Goal: Task Accomplishment & Management: Complete application form

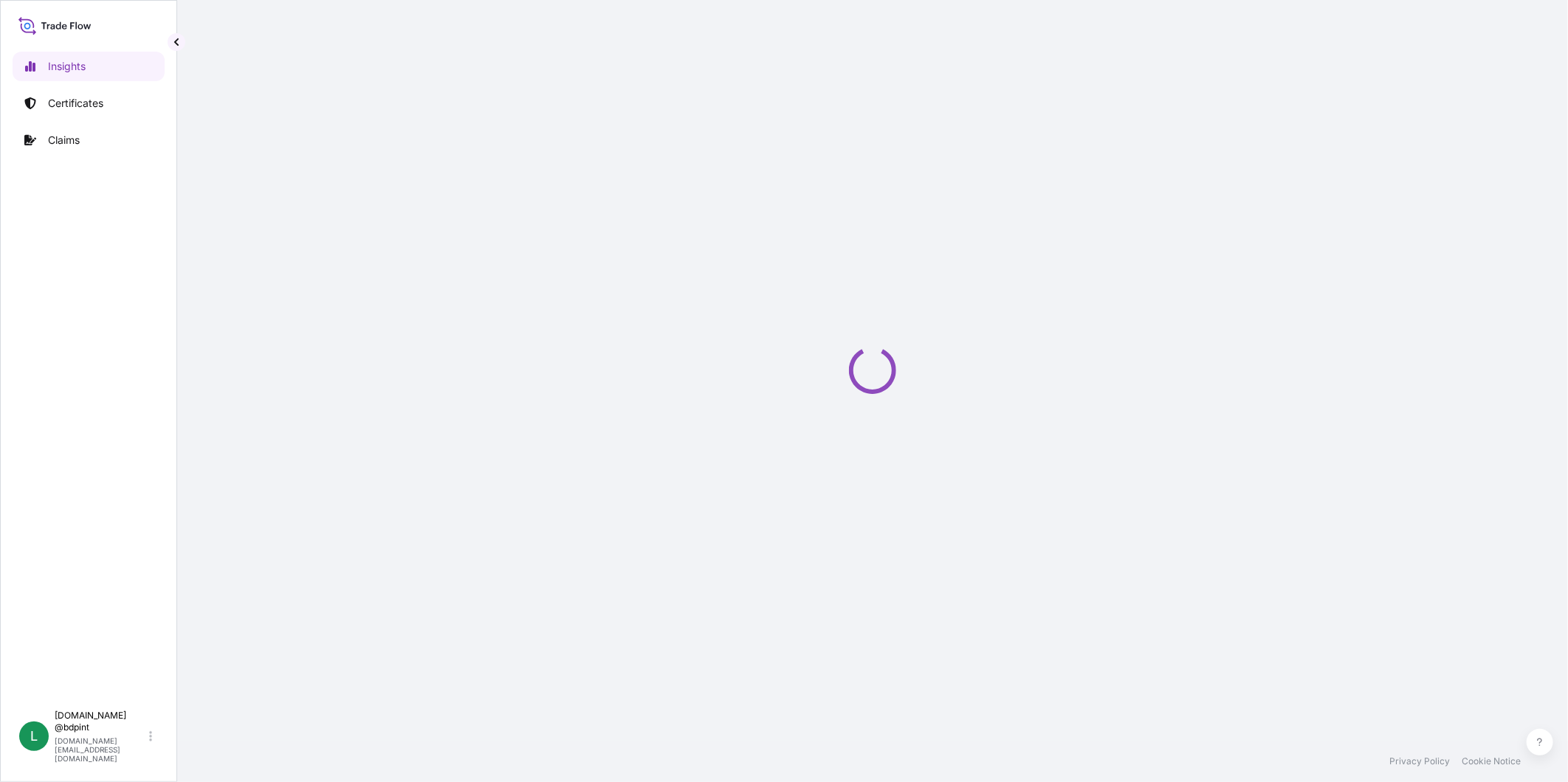
select select "2025"
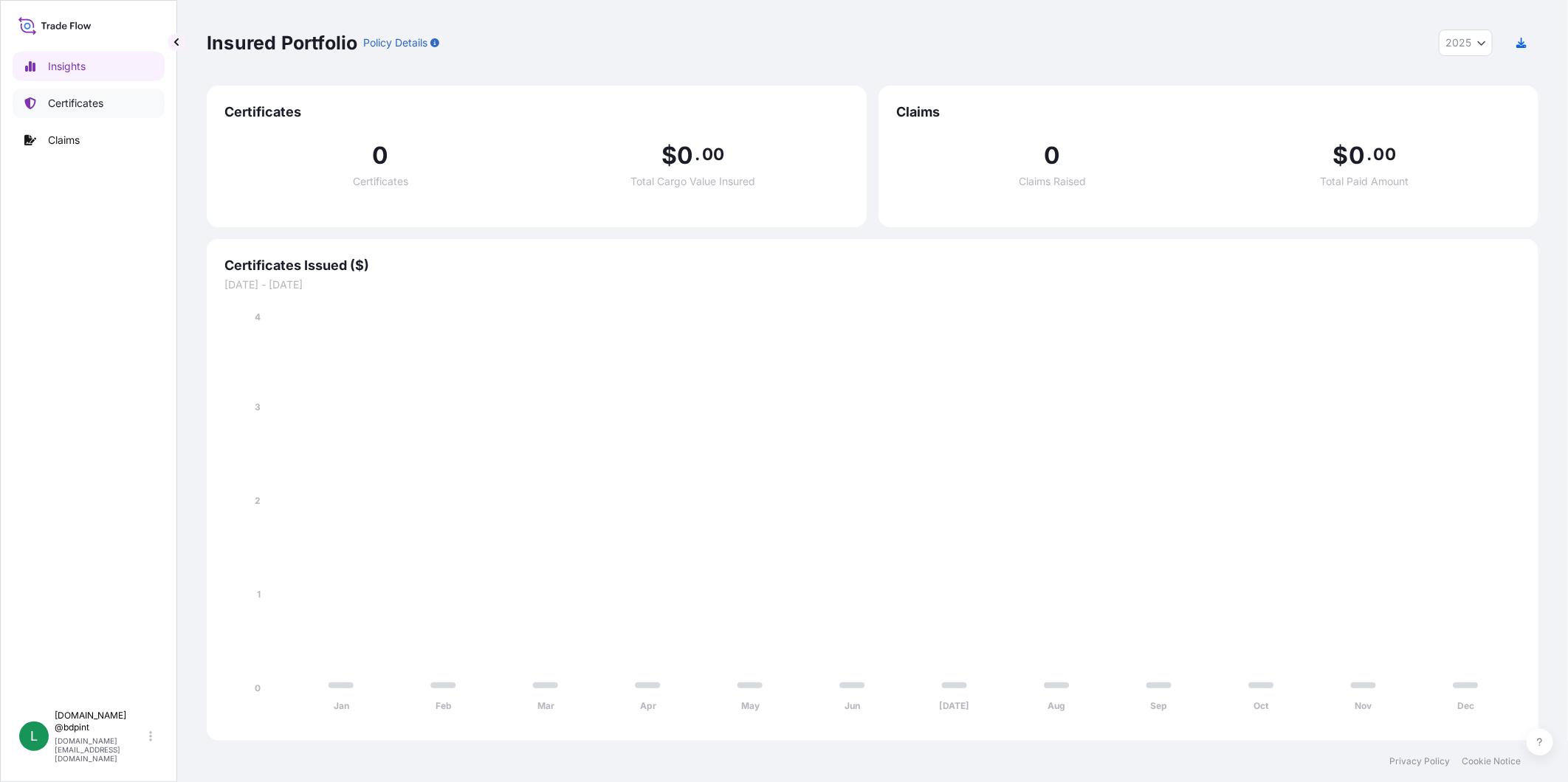
click at [54, 108] on p "Certificates" at bounding box center [76, 104] width 56 height 15
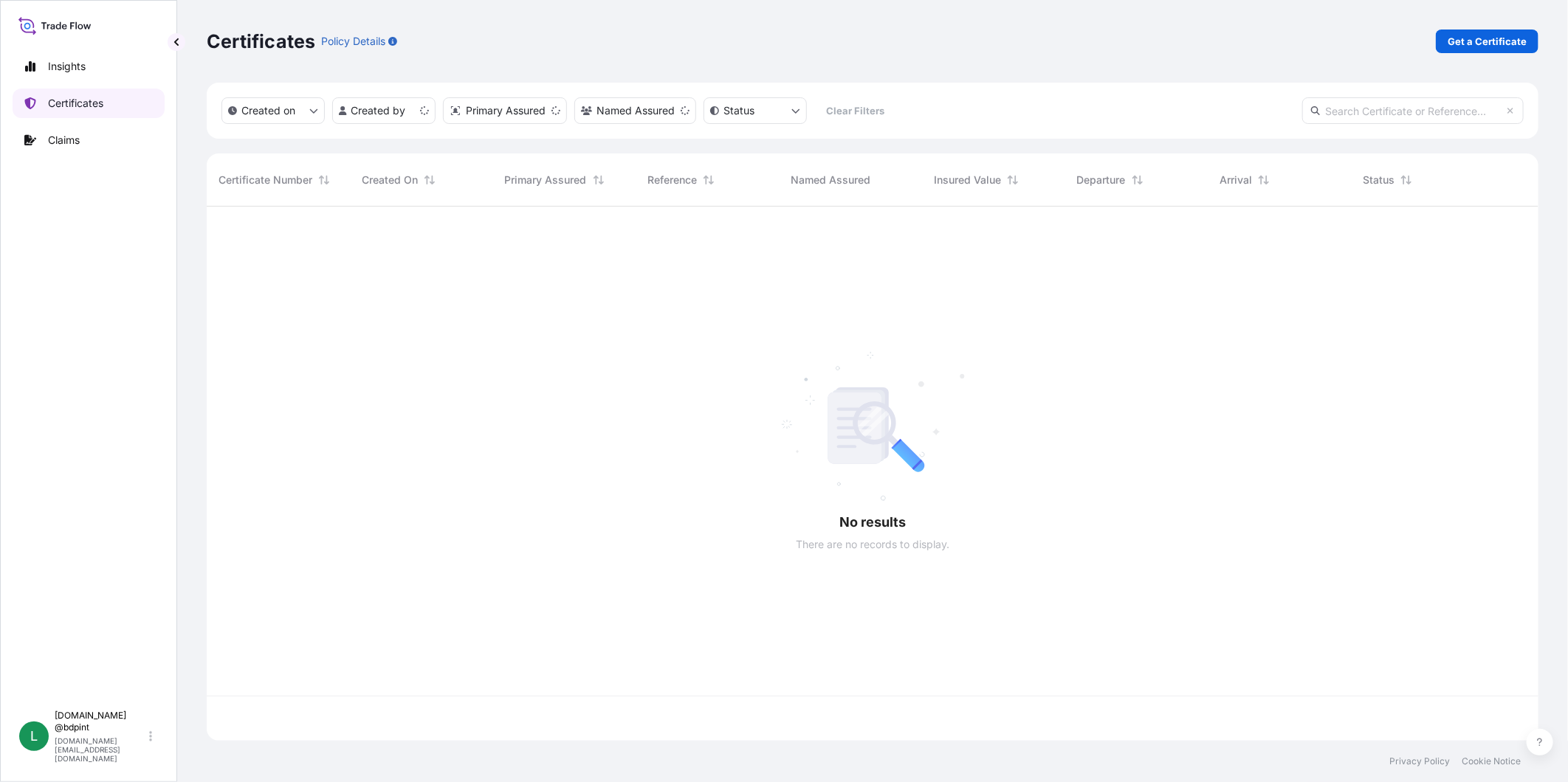
scroll to position [530, 1319]
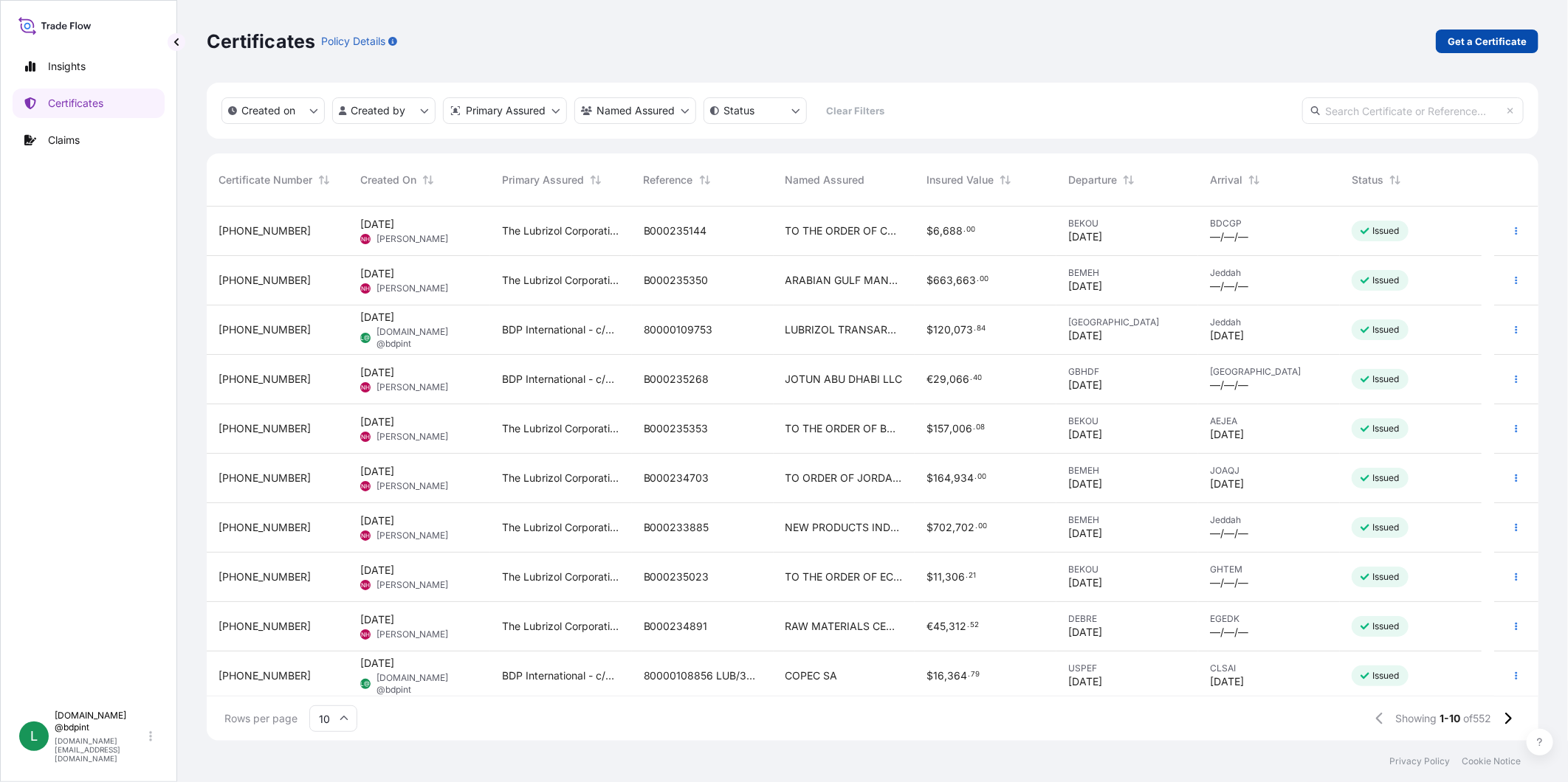
click at [1470, 49] on link "Get a Certificate" at bounding box center [1487, 41] width 103 height 24
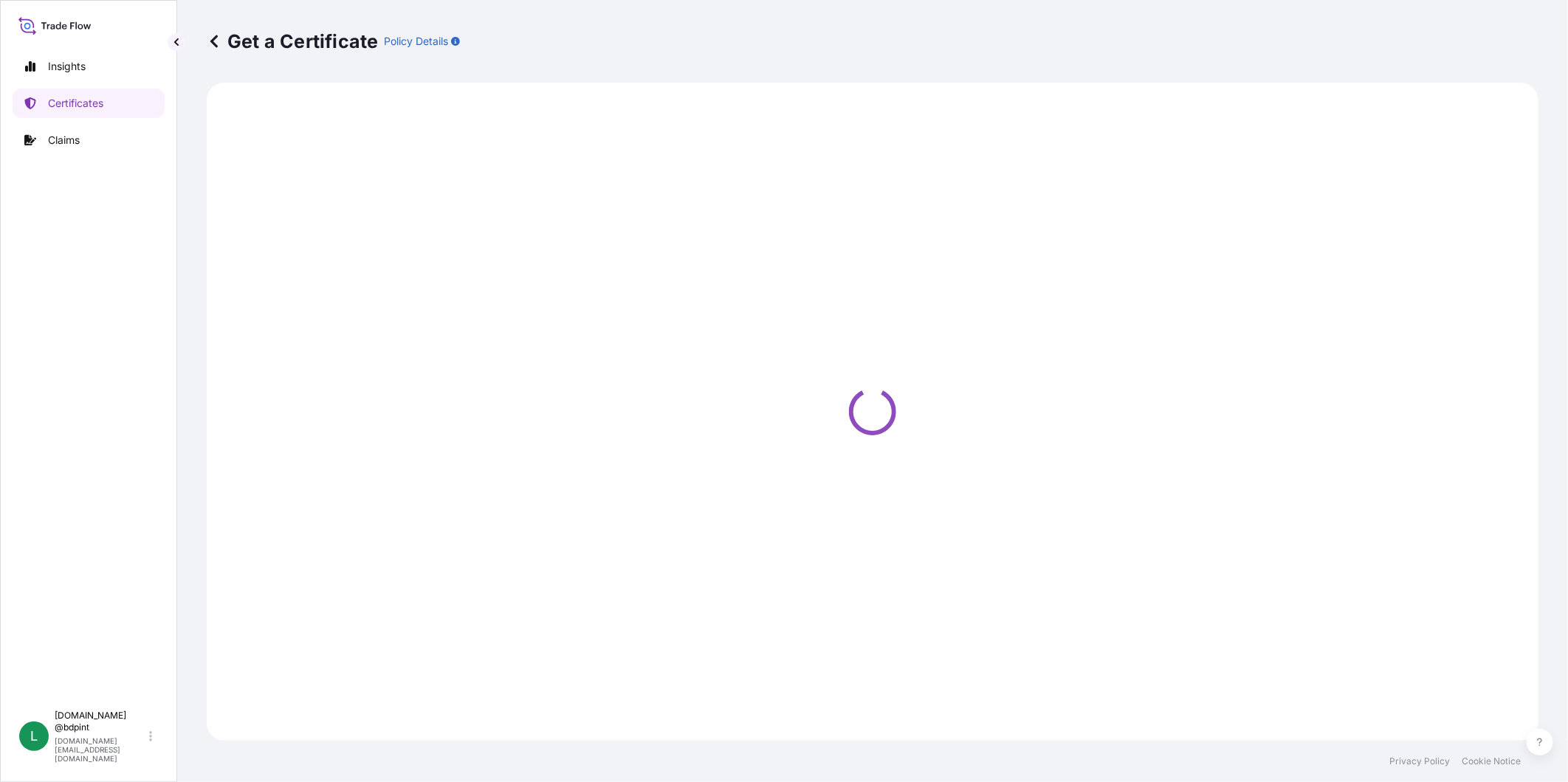
select select "Barge"
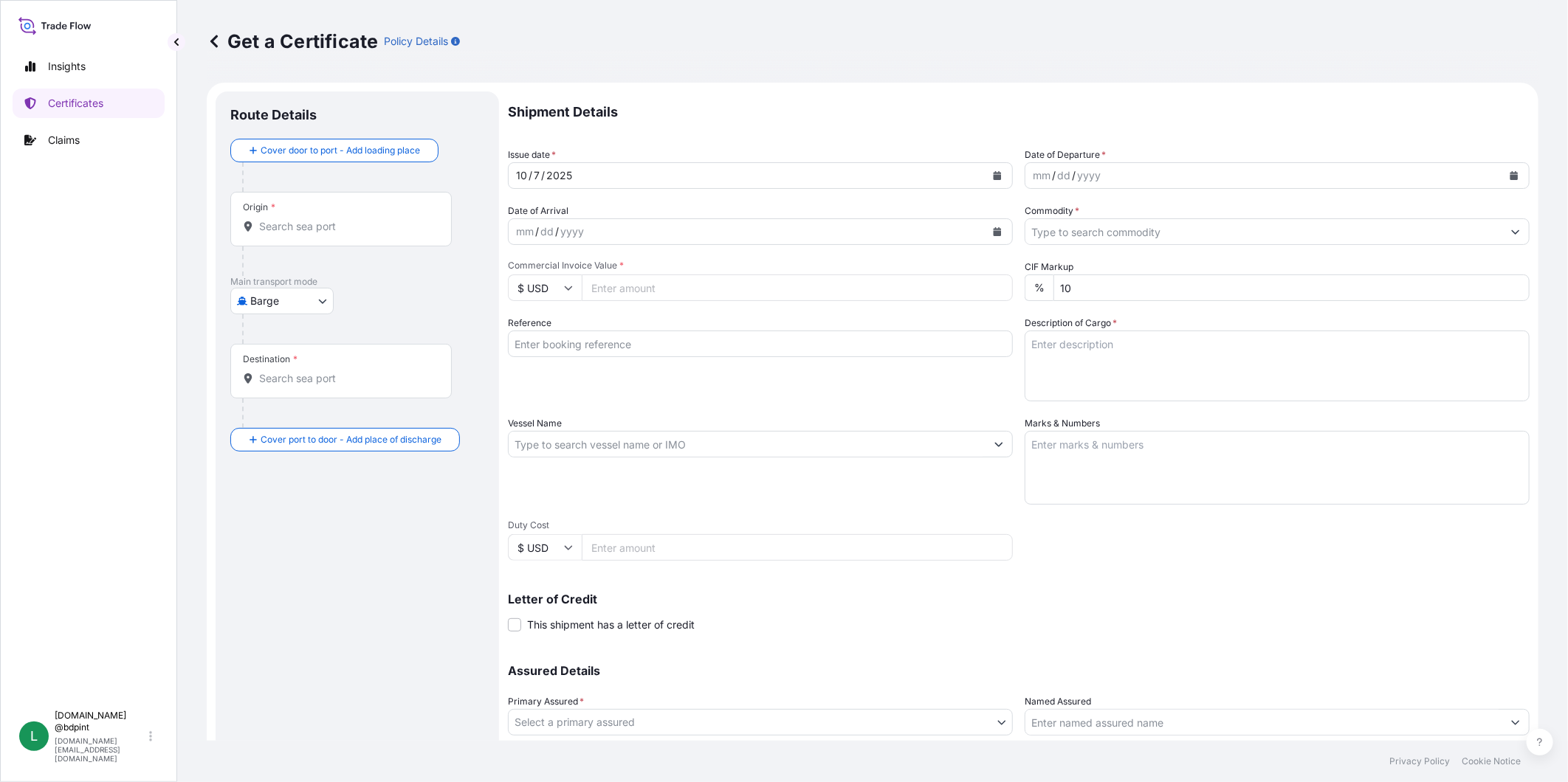
click at [676, 544] on input "Duty Cost" at bounding box center [797, 548] width 431 height 27
click at [651, 285] on input "Commercial Invoice Value *" at bounding box center [797, 288] width 431 height 27
type input "77674.16"
click at [996, 180] on button "Calendar" at bounding box center [997, 175] width 24 height 24
click at [692, 271] on div "4" at bounding box center [702, 272] width 27 height 27
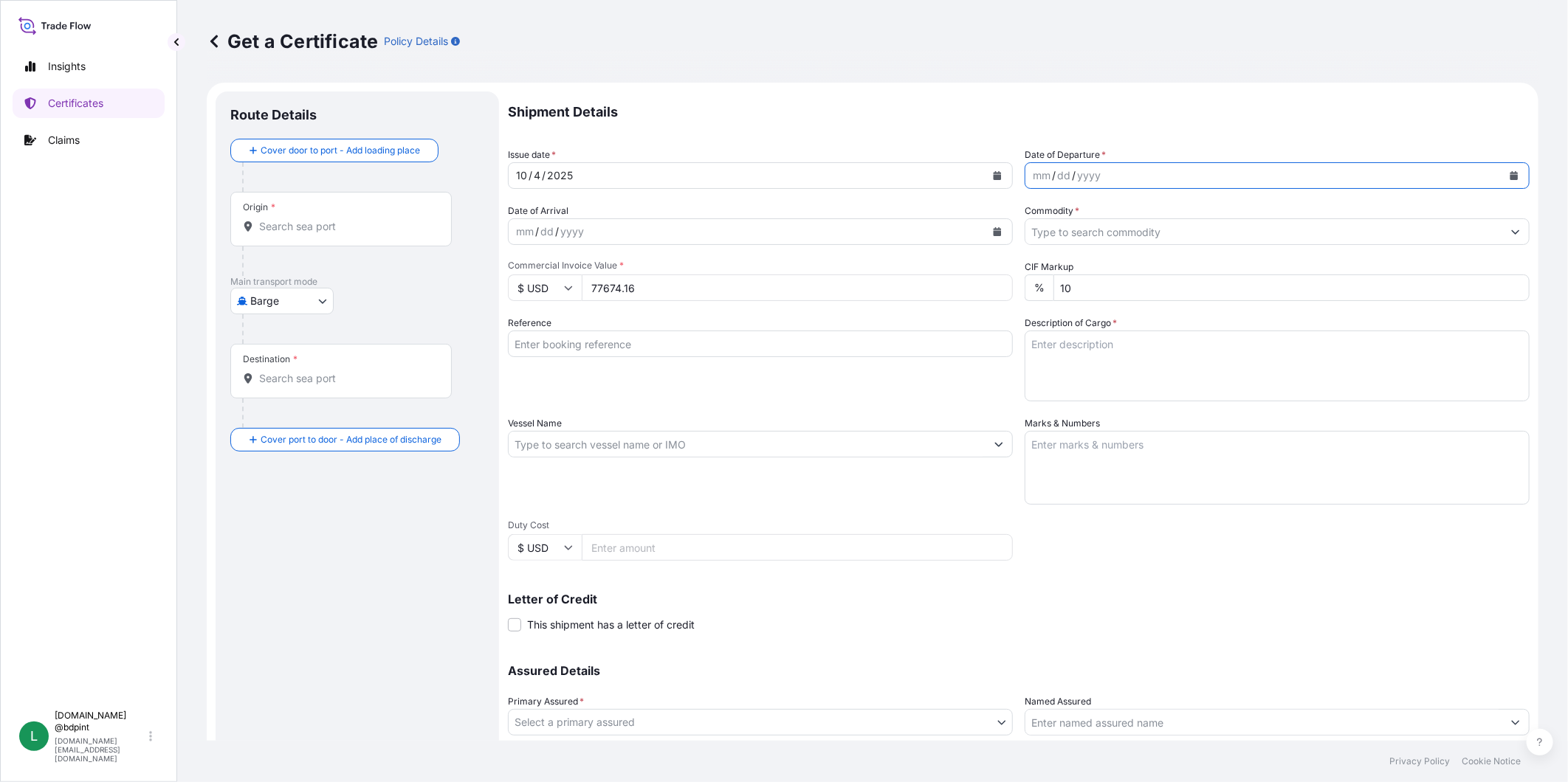
click at [1511, 179] on icon "Calendar" at bounding box center [1515, 175] width 8 height 9
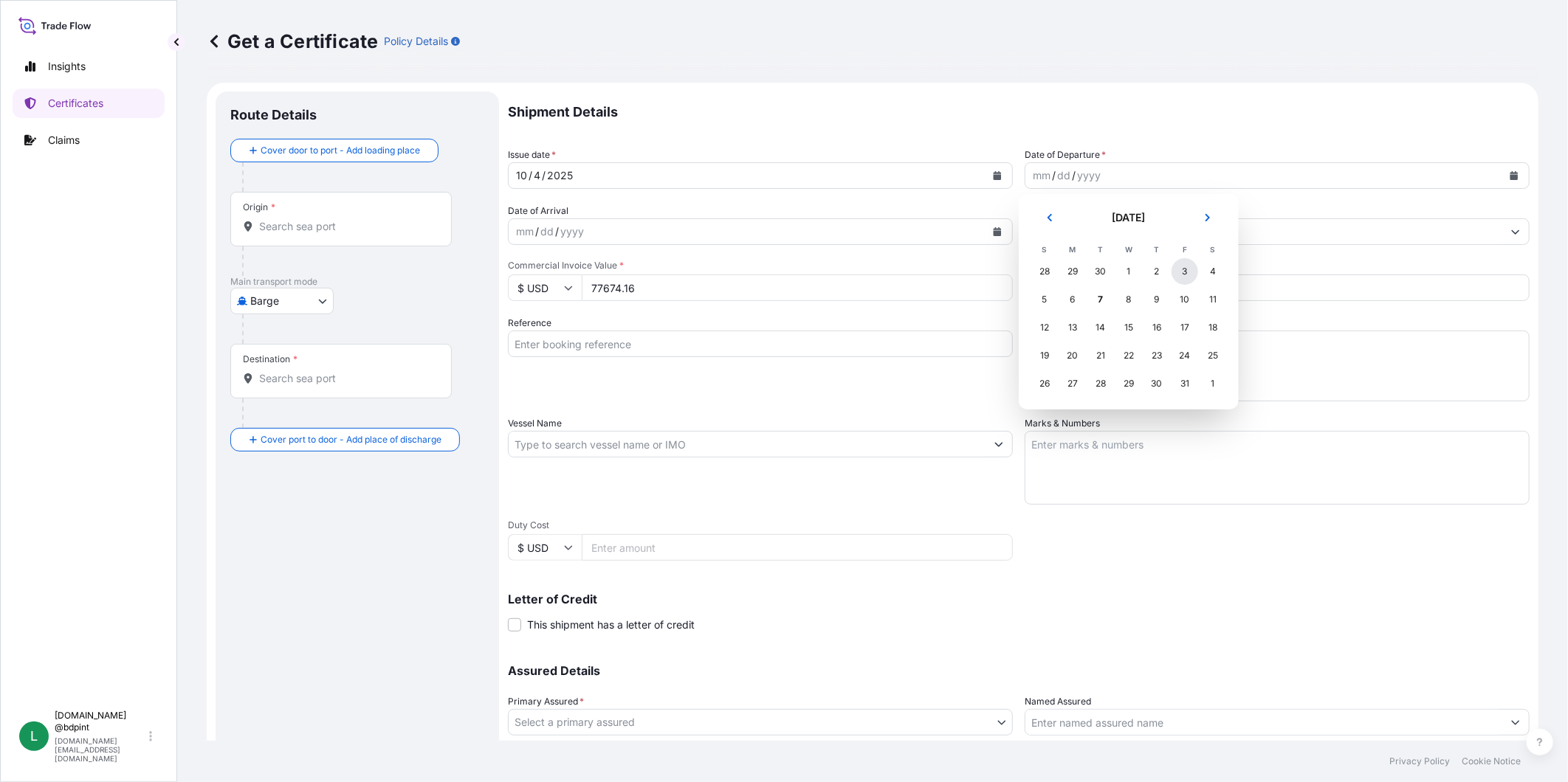
click at [1179, 269] on div "3" at bounding box center [1185, 272] width 27 height 27
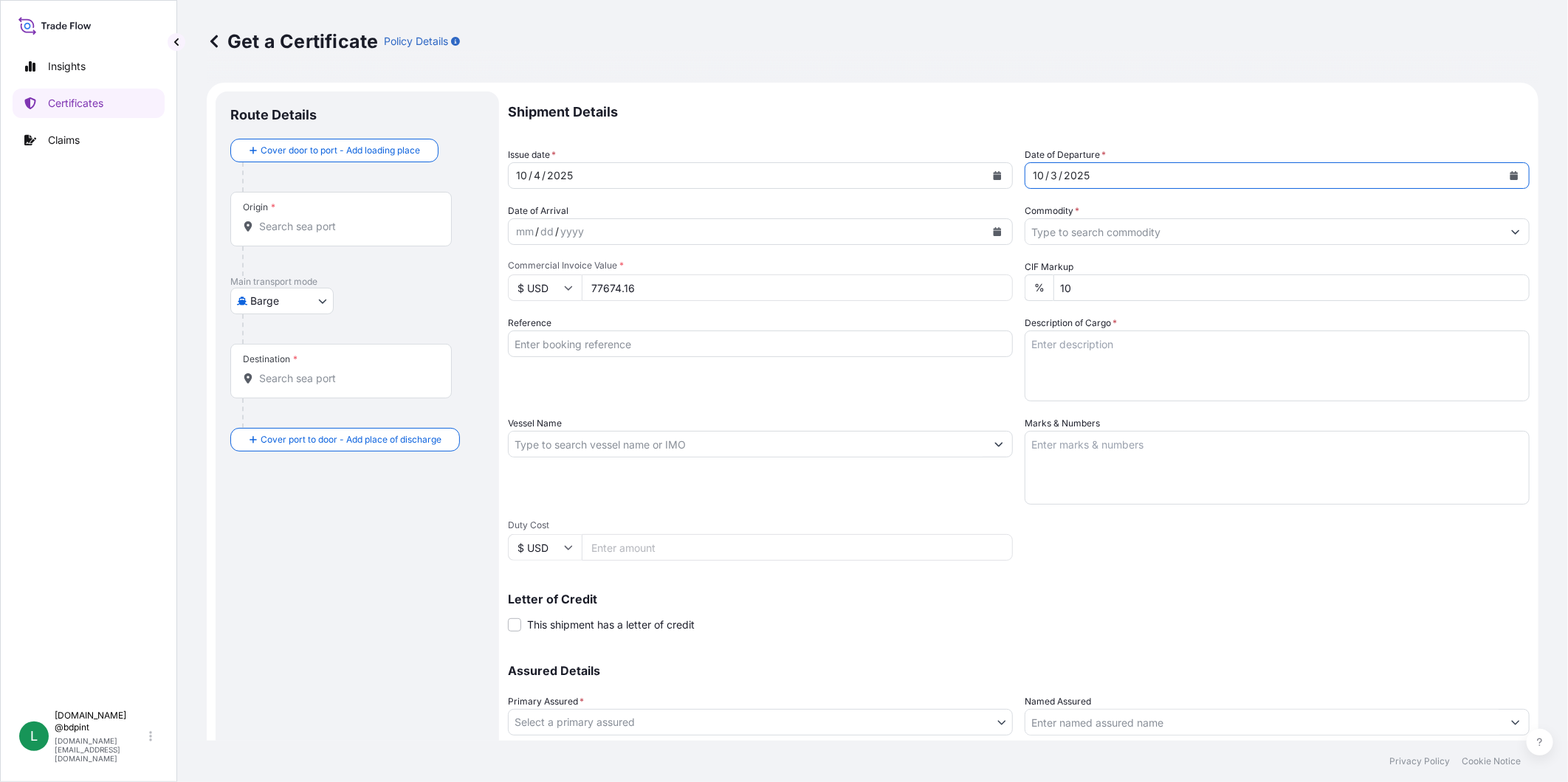
click at [999, 233] on button "Calendar" at bounding box center [997, 232] width 24 height 24
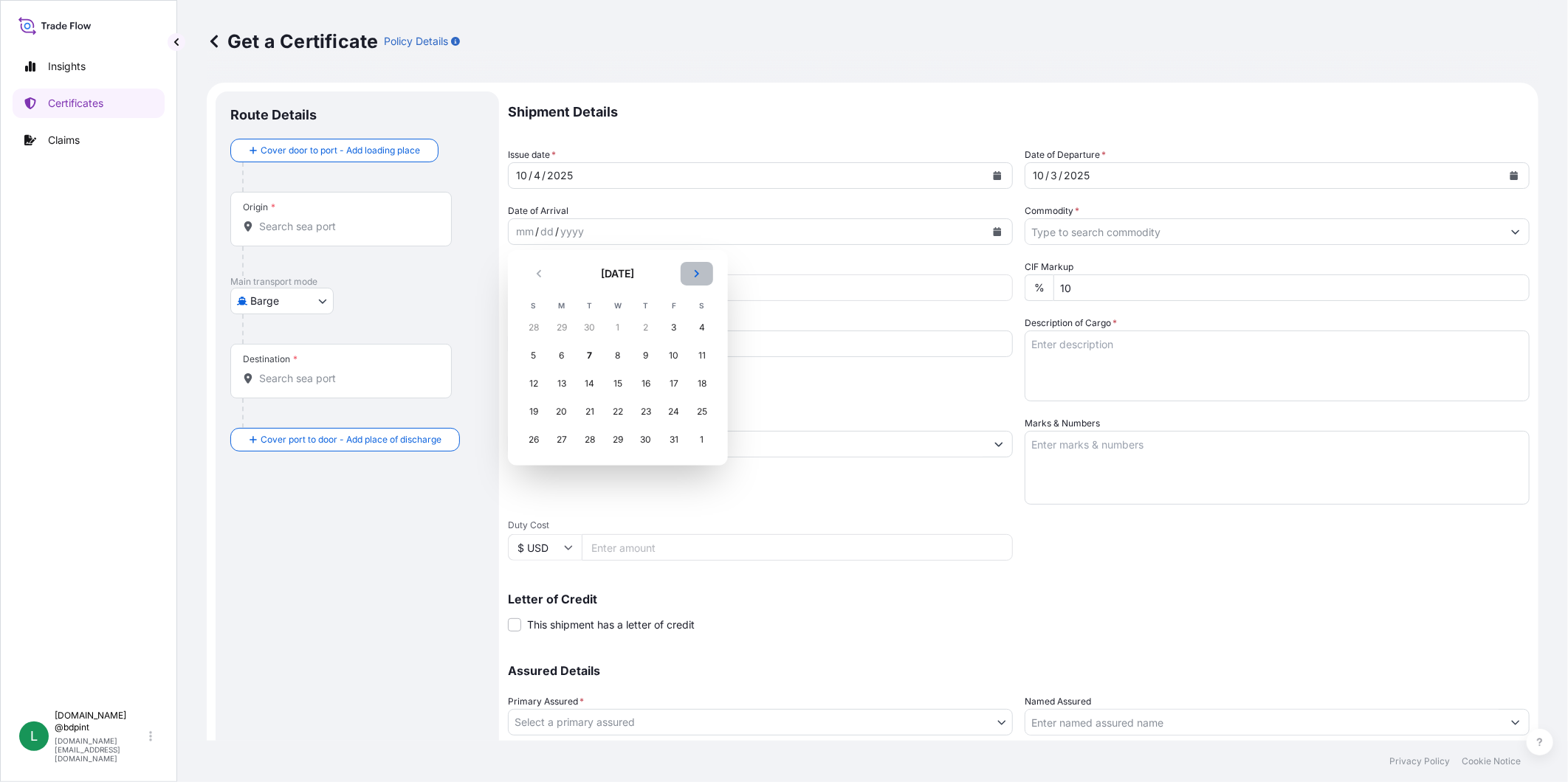
click at [692, 278] on button "Next" at bounding box center [696, 274] width 33 height 24
click at [546, 282] on button "Previous" at bounding box center [539, 274] width 33 height 24
click at [700, 324] on div "1" at bounding box center [702, 328] width 27 height 27
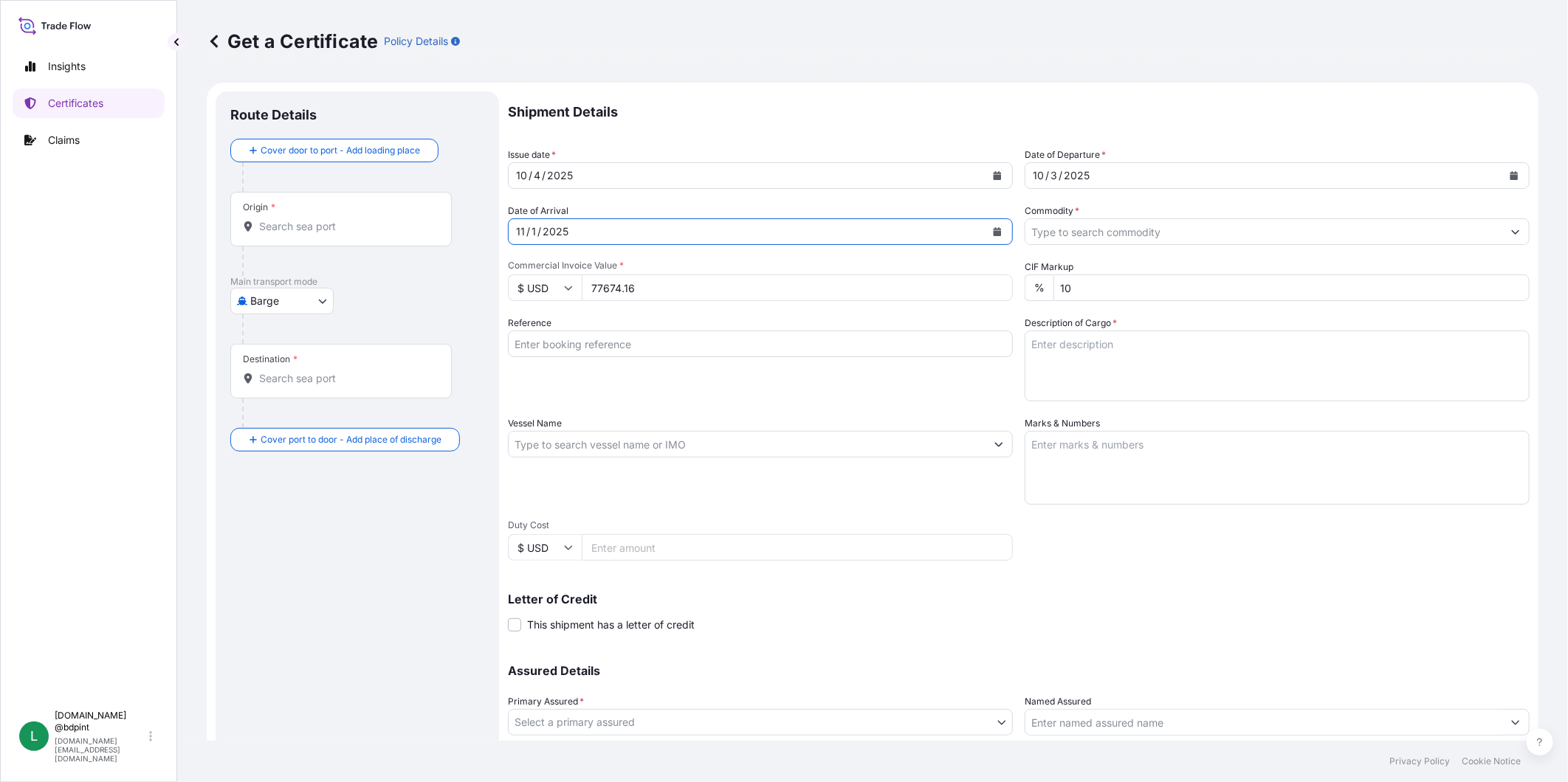
click at [763, 350] on input "Reference" at bounding box center [760, 344] width 505 height 27
click at [615, 347] on input "Reference" at bounding box center [760, 344] width 505 height 27
paste input "80000110525"
type input "80000110525"
click at [1138, 351] on textarea "Description of Cargo *" at bounding box center [1277, 366] width 505 height 71
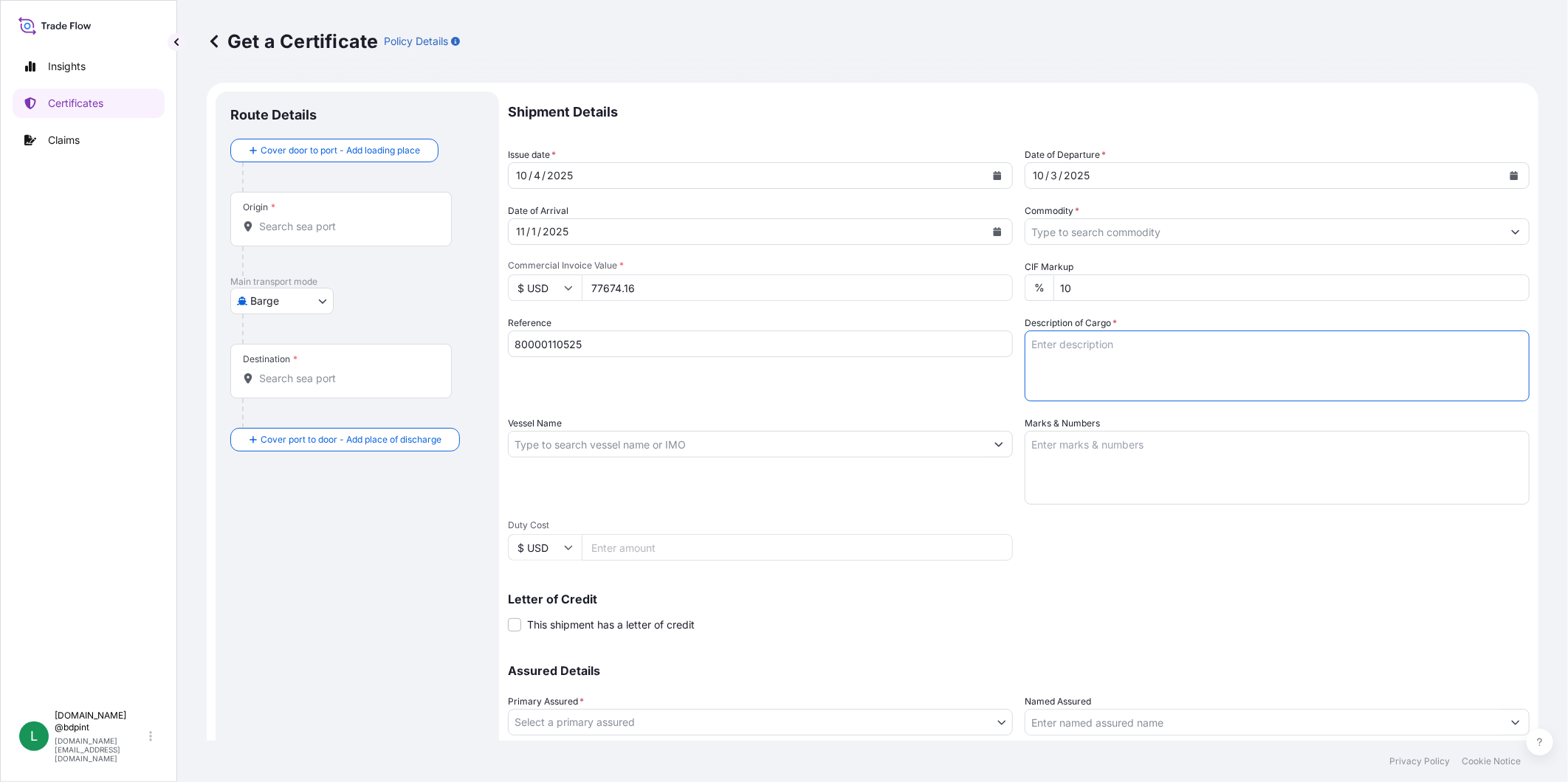
paste textarea "FC9250\260 LUBRICATING OIL ADDITIVES PLEASE ALLOW 20 FREE DAYS AT DESTINATION 8…"
type textarea "FC9250\260 LUBRICATING OIL ADDITIVES PLEASE ALLOW 20 FREE DAYS AT DESTINATION 8…"
click at [1165, 225] on input "Commodity *" at bounding box center [1264, 232] width 477 height 27
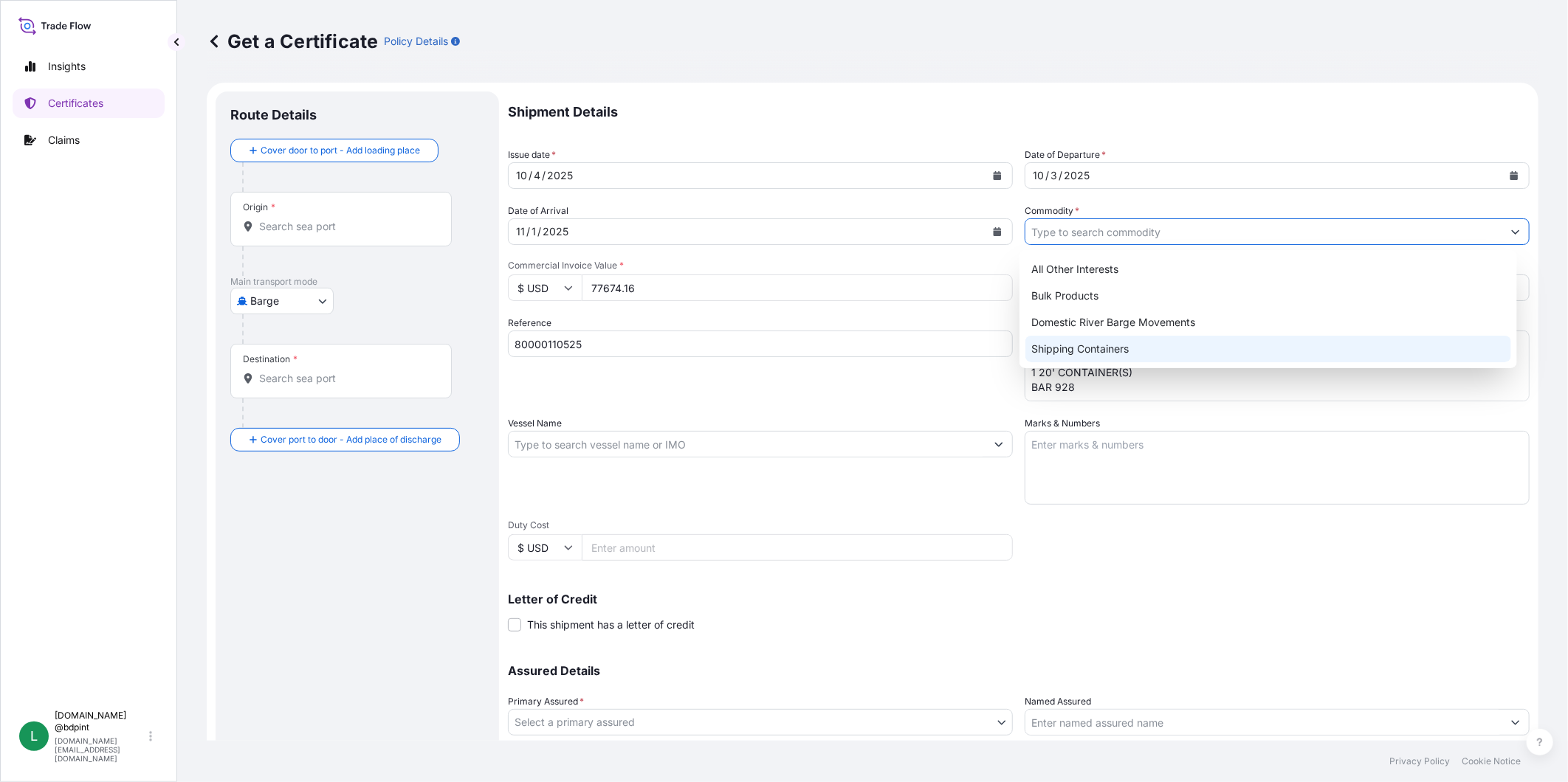
click at [1150, 341] on div "Shipping Containers" at bounding box center [1268, 349] width 486 height 27
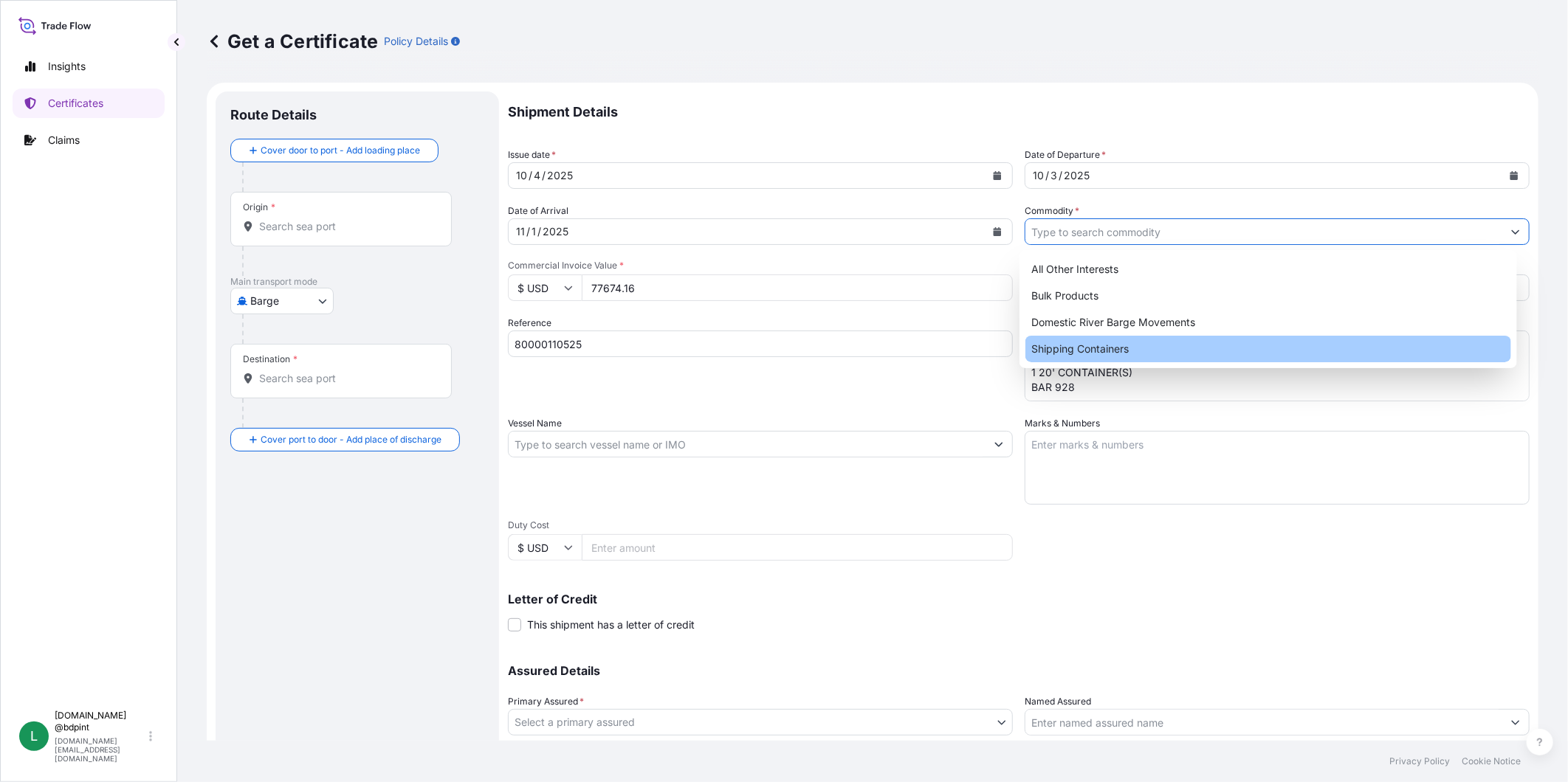
type input "Shipping Containers"
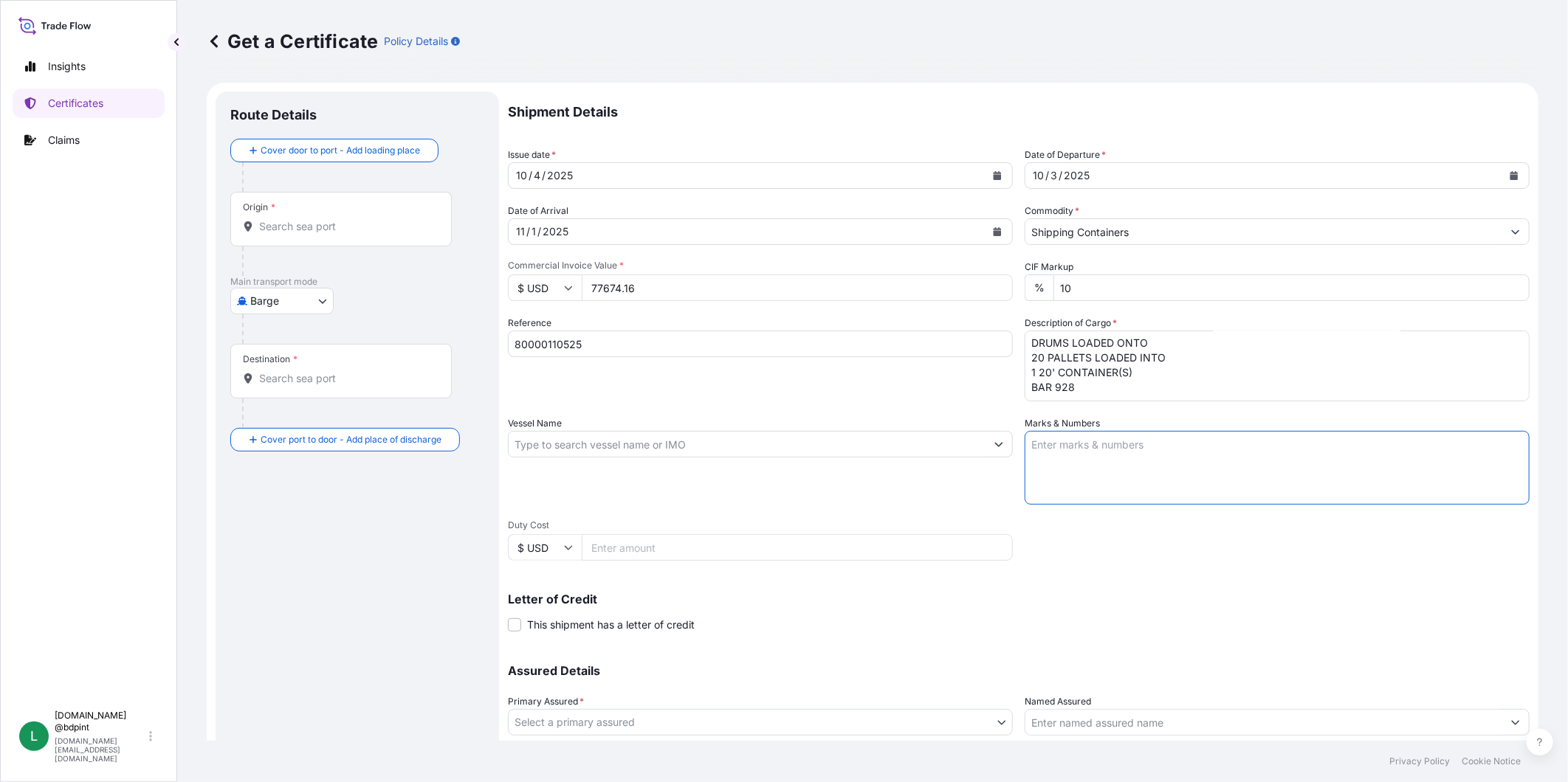
click at [1098, 469] on textarea "Marks & Numbers" at bounding box center [1277, 468] width 505 height 74
click at [1215, 463] on textarea "Marks & Numbers" at bounding box center [1277, 468] width 505 height 74
paste textarea "CONSIGNEE CONSIGNEE ORDER REFERENCE NUMBER SHIPPER ORDER NUMBER (LZ ORDER NUMBE…"
type textarea "CONSIGNEE CONSIGNEE ORDER REFERENCE NUMBER SHIPPER ORDER NUMBER (LZ ORDER NUMBE…"
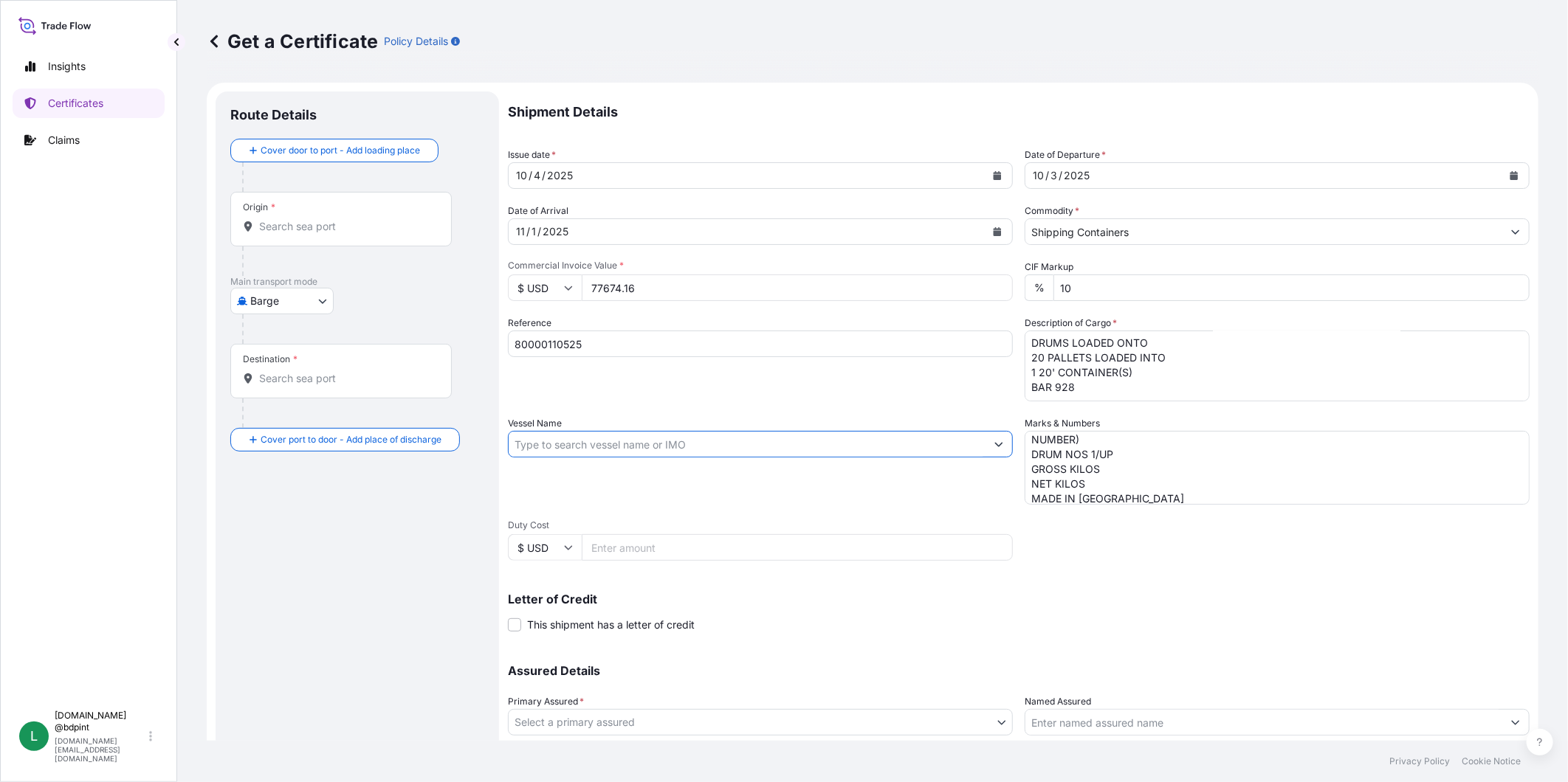
click at [613, 434] on input "Vessel Name" at bounding box center [747, 444] width 477 height 27
paste input "MSC MARINA"
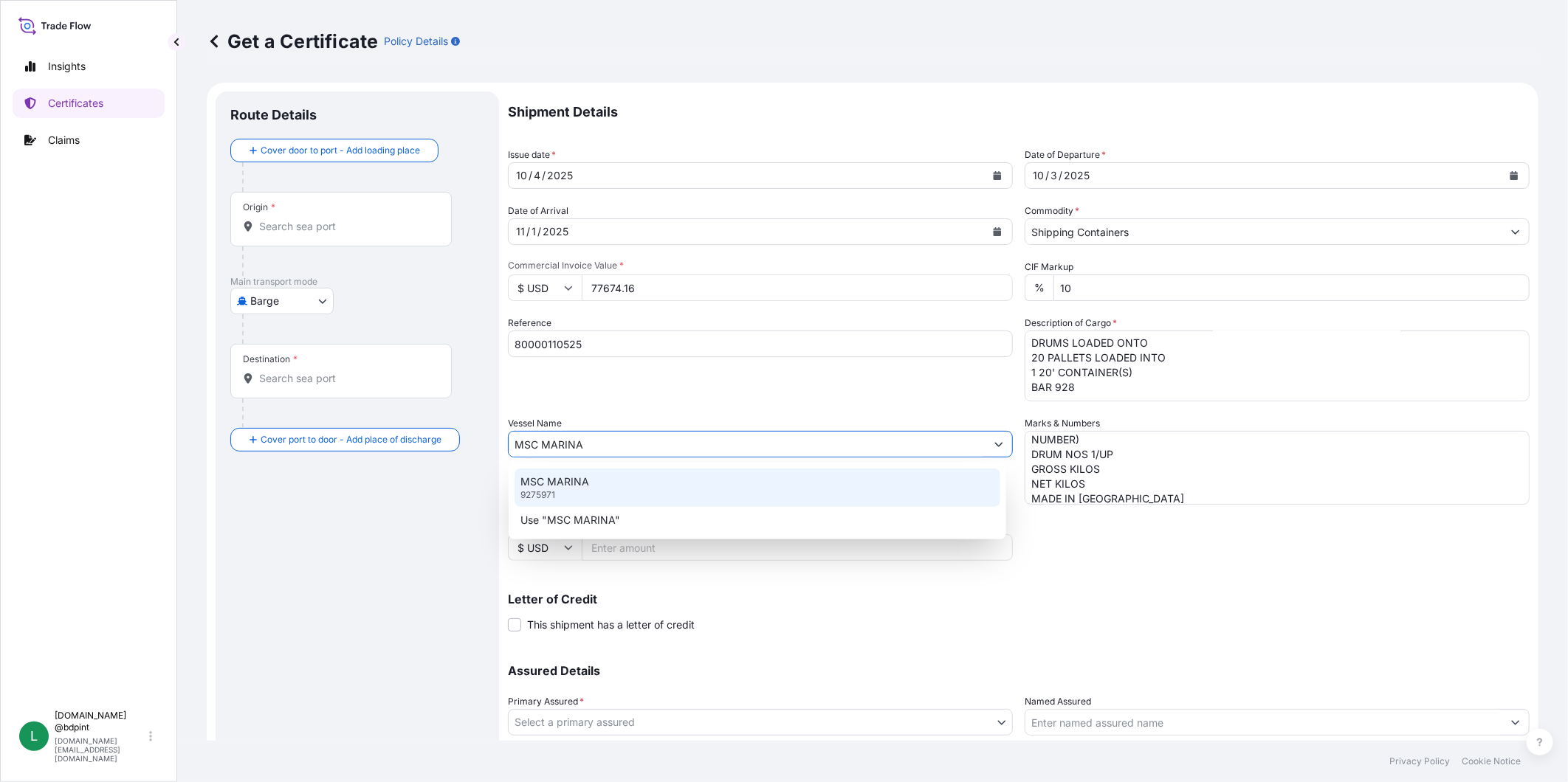
click at [636, 479] on div "MSC MARINA 9275971" at bounding box center [757, 488] width 486 height 39
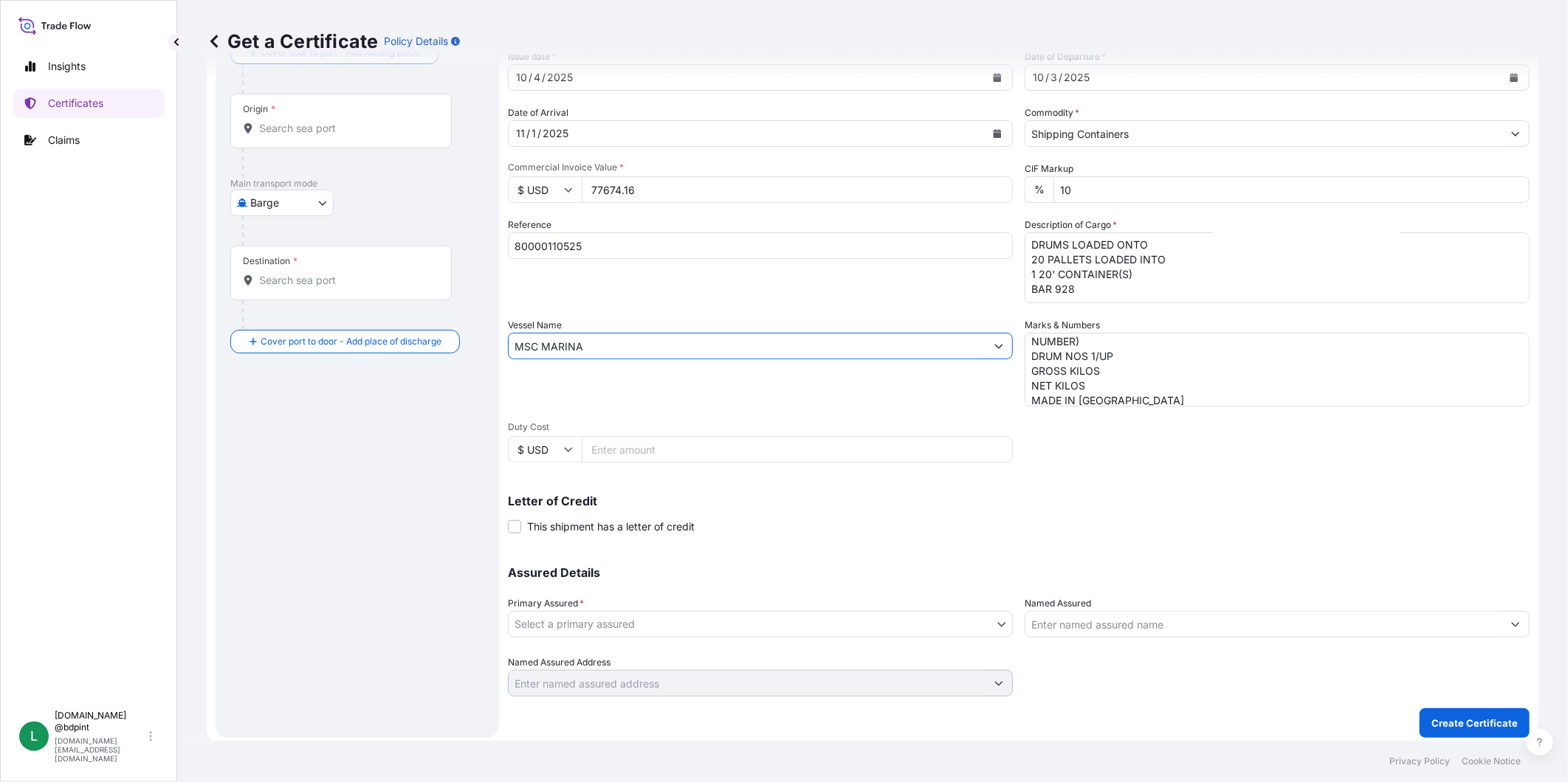
scroll to position [104, 0]
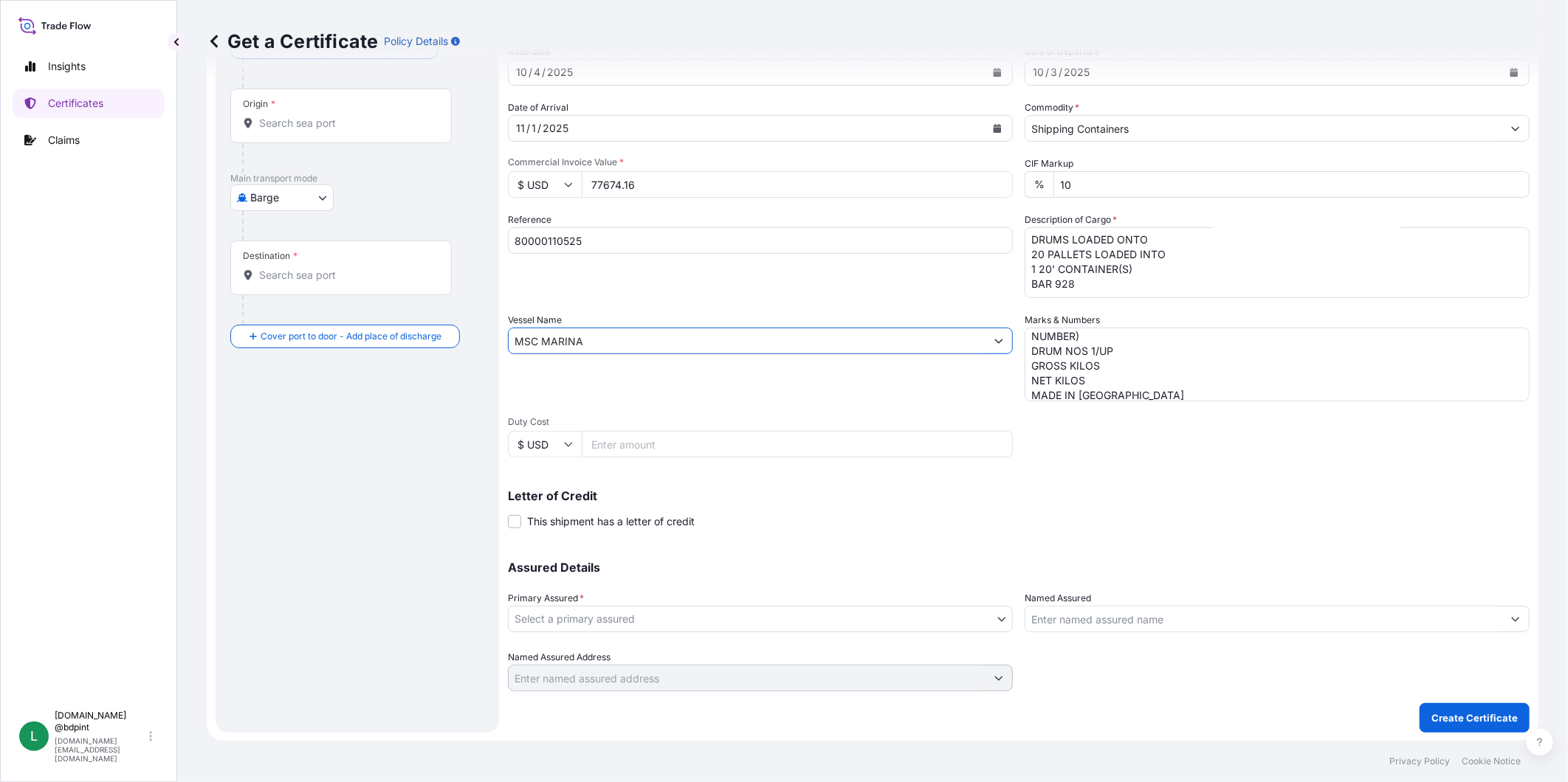
type input "MSC MARINA"
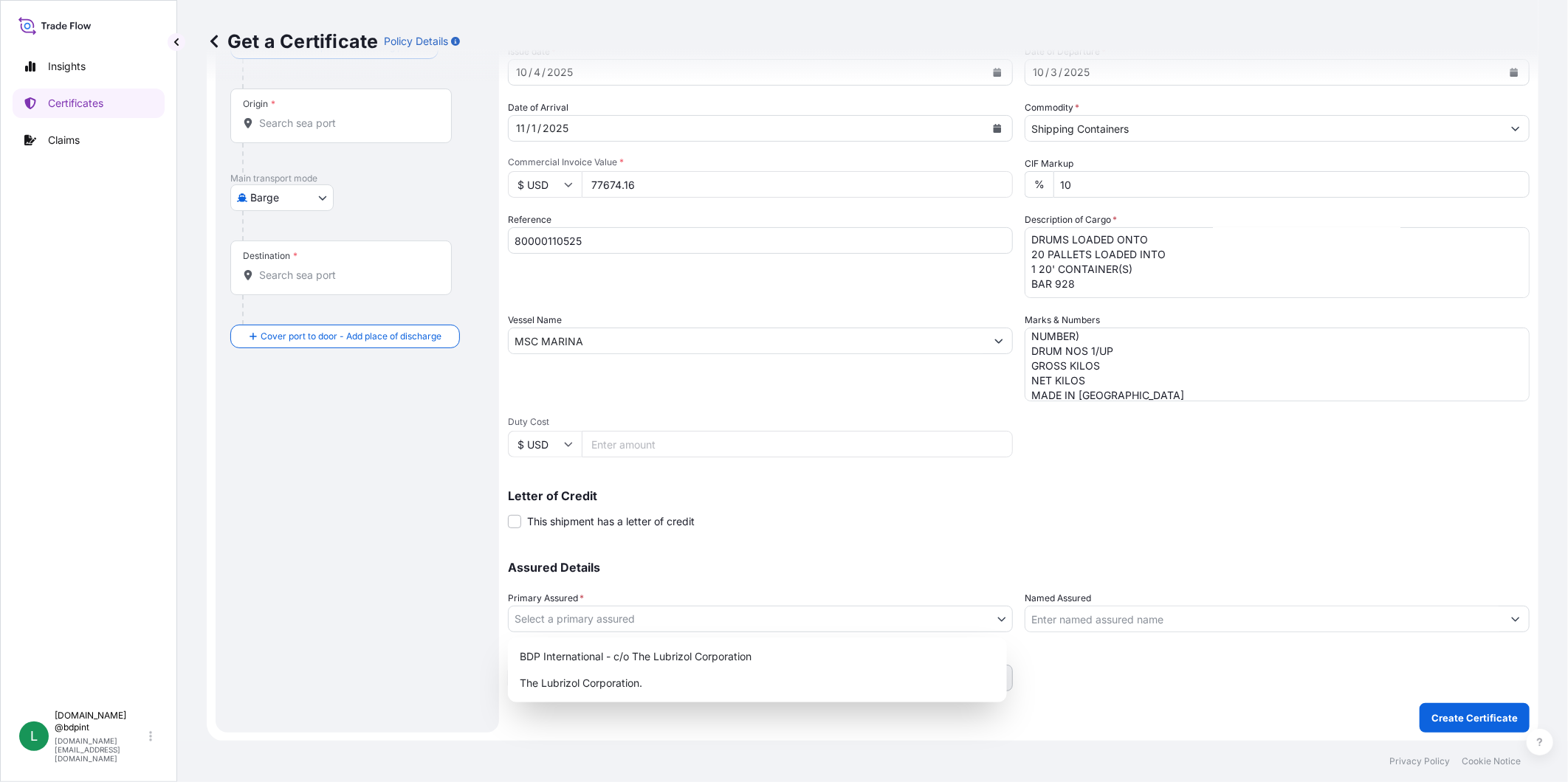
click at [957, 622] on body "0 options available. 2 options available. Insights Certificates Claims L [DOMAI…" at bounding box center [784, 391] width 1568 height 782
click at [699, 653] on div "BDP International - c/o The Lubrizol Corporation" at bounding box center [758, 657] width 487 height 27
select select "31972"
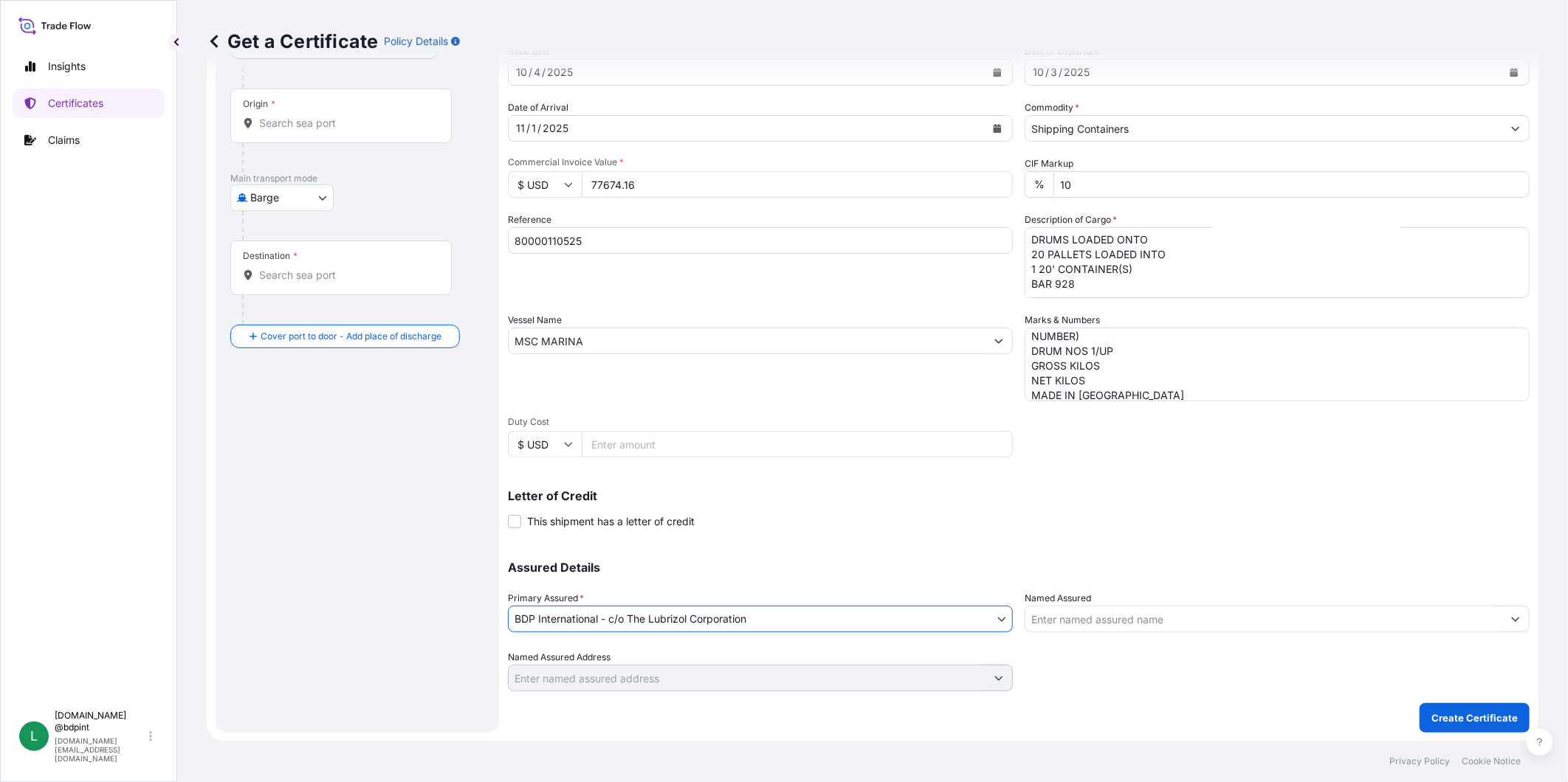
click at [1192, 623] on input "Named Assured" at bounding box center [1264, 619] width 477 height 27
paste input "BARCINO SAC"
type input "BARCINO SAC"
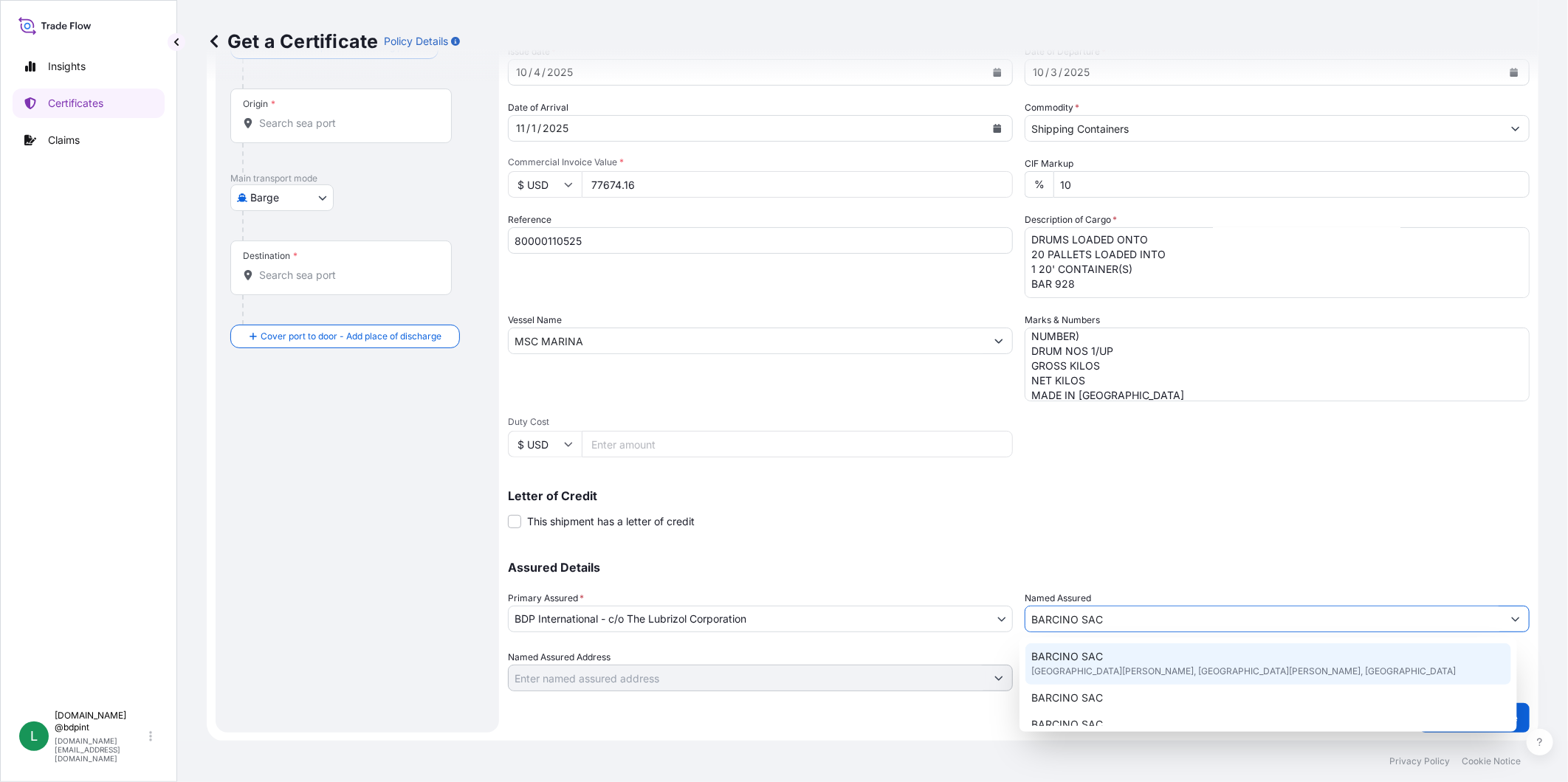
click at [1135, 667] on span "[GEOGRAPHIC_DATA][PERSON_NAME], [GEOGRAPHIC_DATA][PERSON_NAME], [GEOGRAPHIC_DAT…" at bounding box center [1243, 672] width 425 height 15
type input "[GEOGRAPHIC_DATA][PERSON_NAME], [GEOGRAPHIC_DATA]"
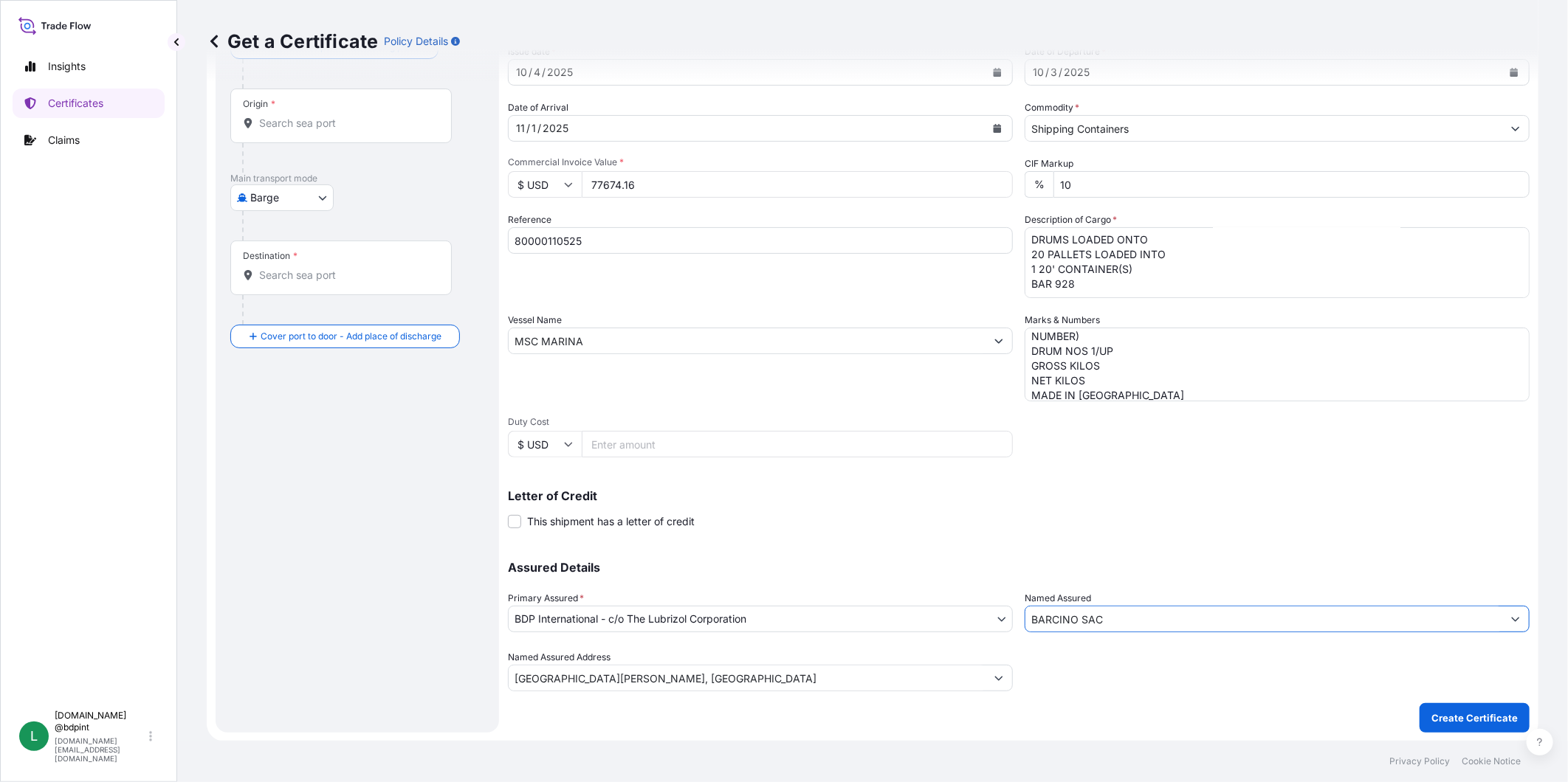
type input "BARCINO SAC"
click at [313, 205] on body "15 options available. 0 options available. 15 options available. Insights Certi…" at bounding box center [784, 391] width 1568 height 782
click at [293, 367] on span "Ocean Vessel" at bounding box center [292, 369] width 66 height 15
select select "Ocean Vessel"
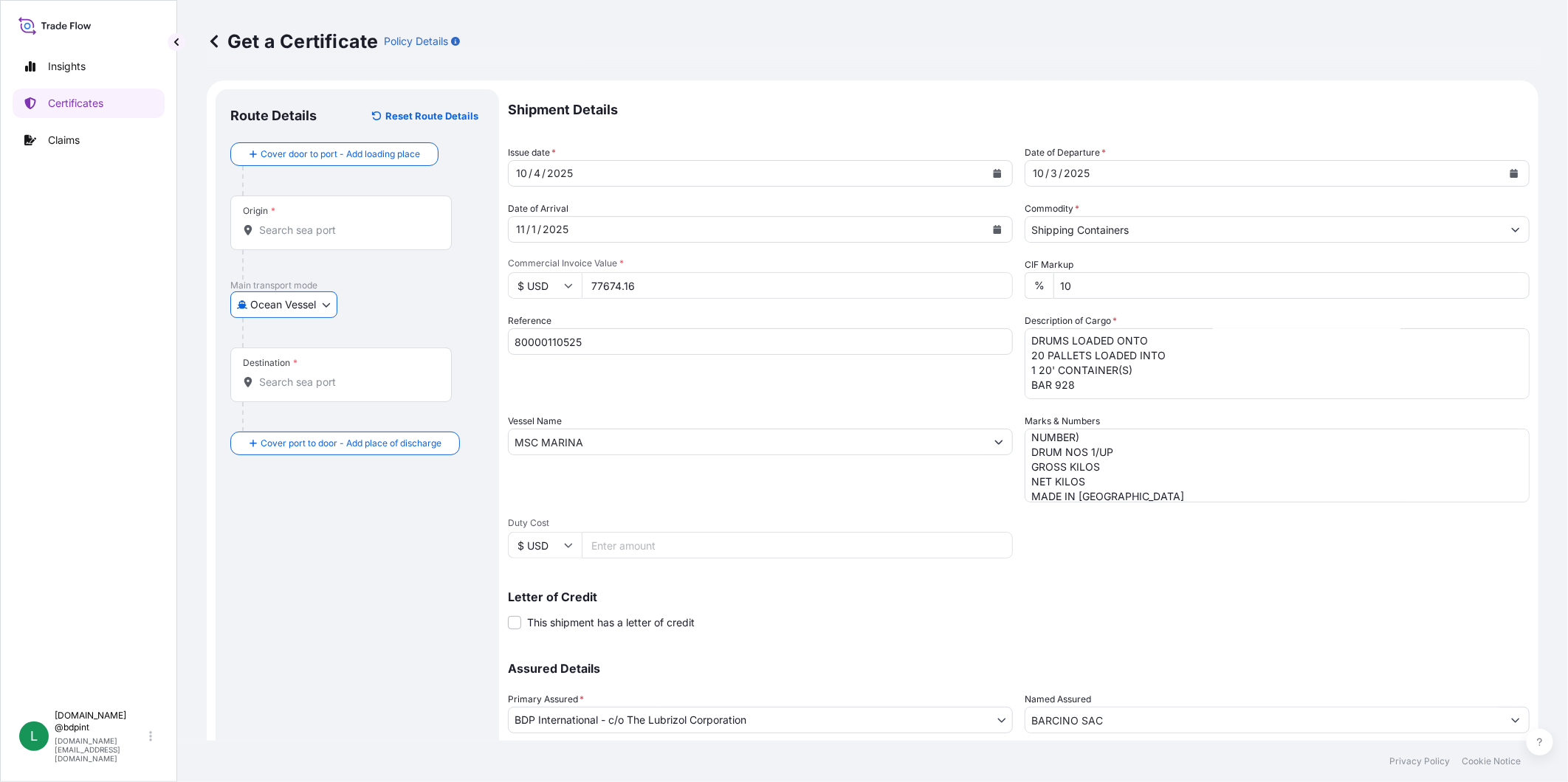
scroll to position [0, 0]
click at [384, 225] on input "Origin *" at bounding box center [346, 233] width 175 height 15
paste input "[GEOGRAPHIC_DATA], [GEOGRAPHIC_DATA]"
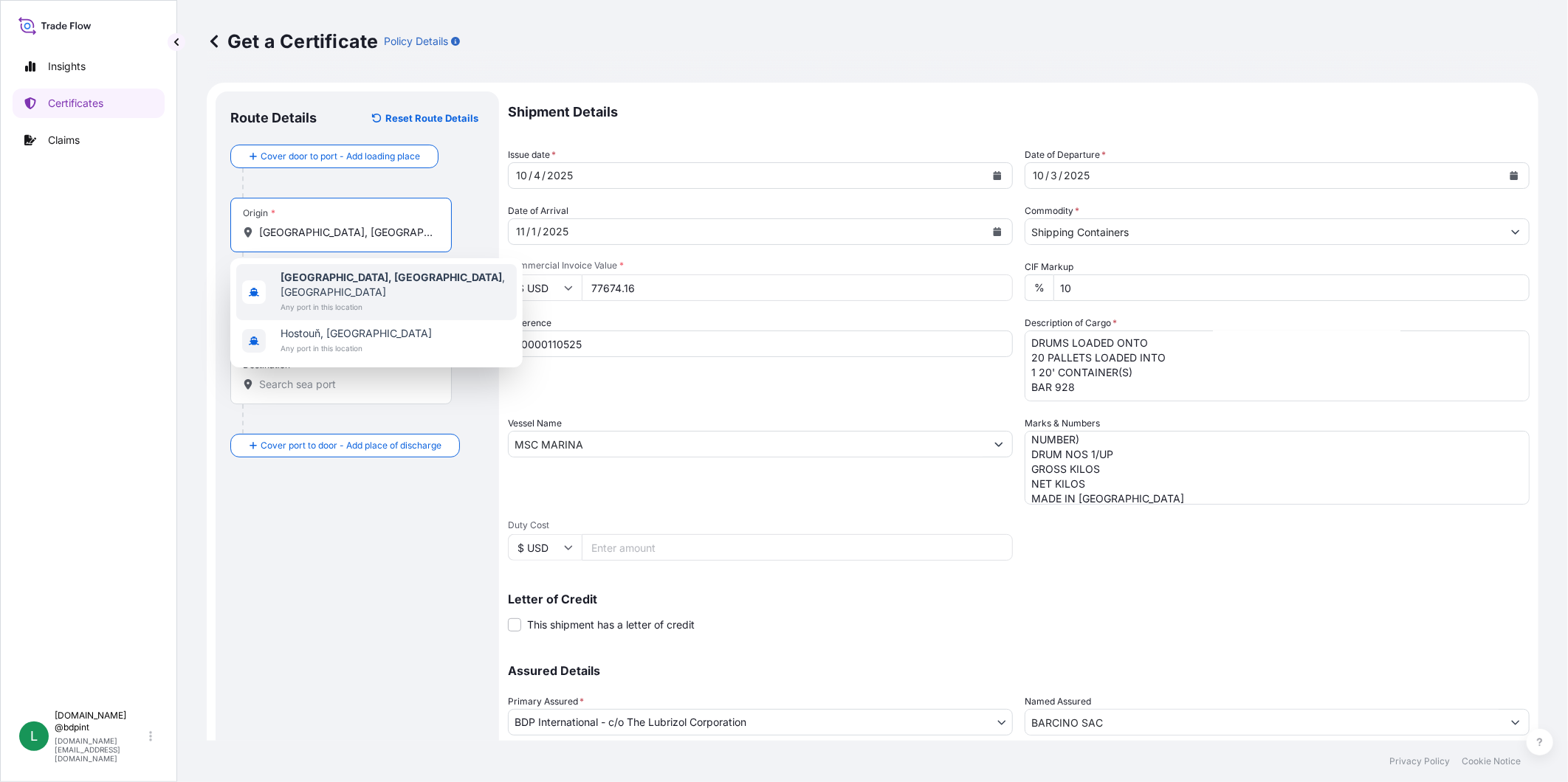
click at [355, 300] on span "Any port in this location" at bounding box center [395, 308] width 230 height 15
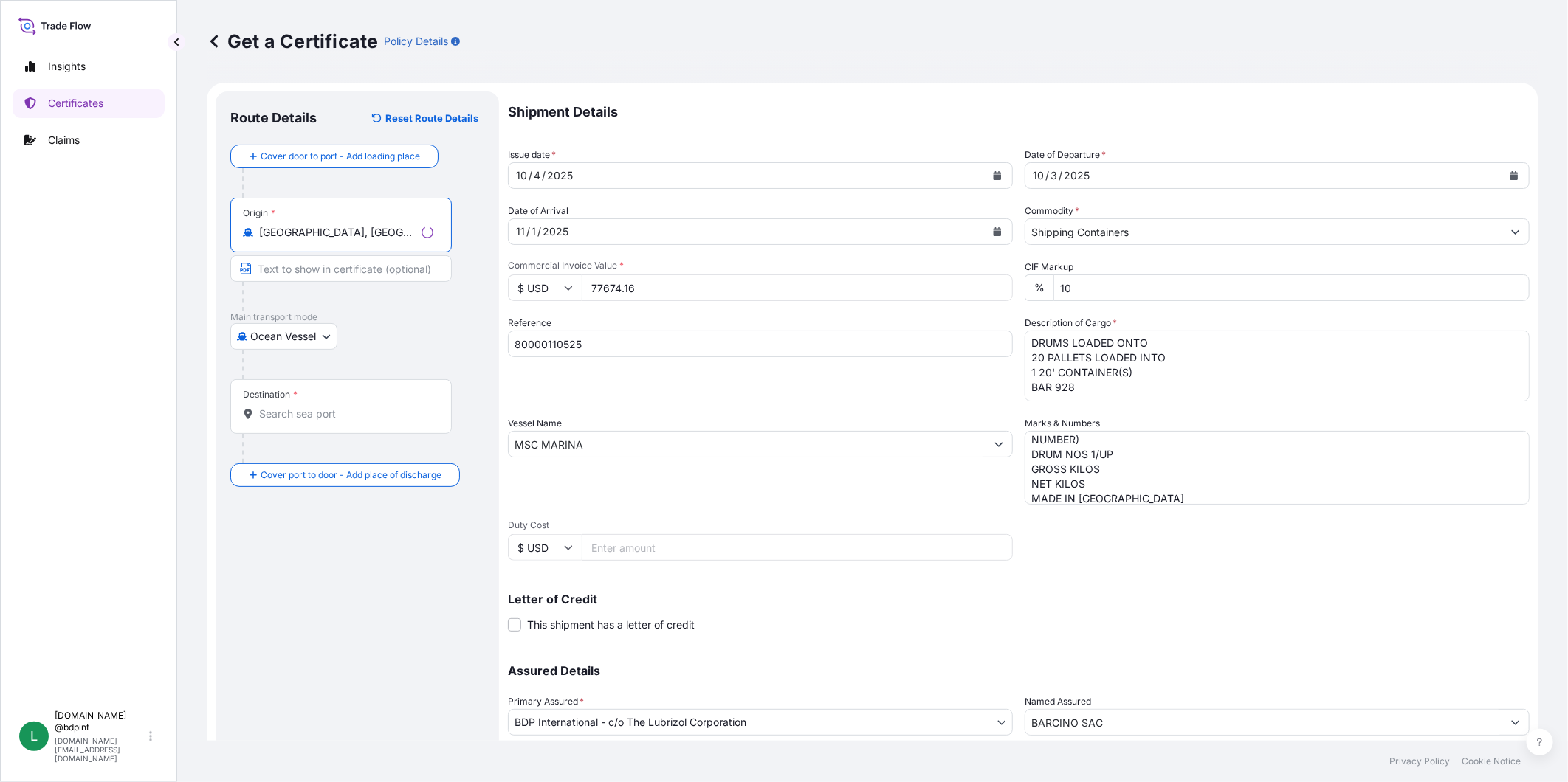
type input "[GEOGRAPHIC_DATA], [GEOGRAPHIC_DATA], [GEOGRAPHIC_DATA]"
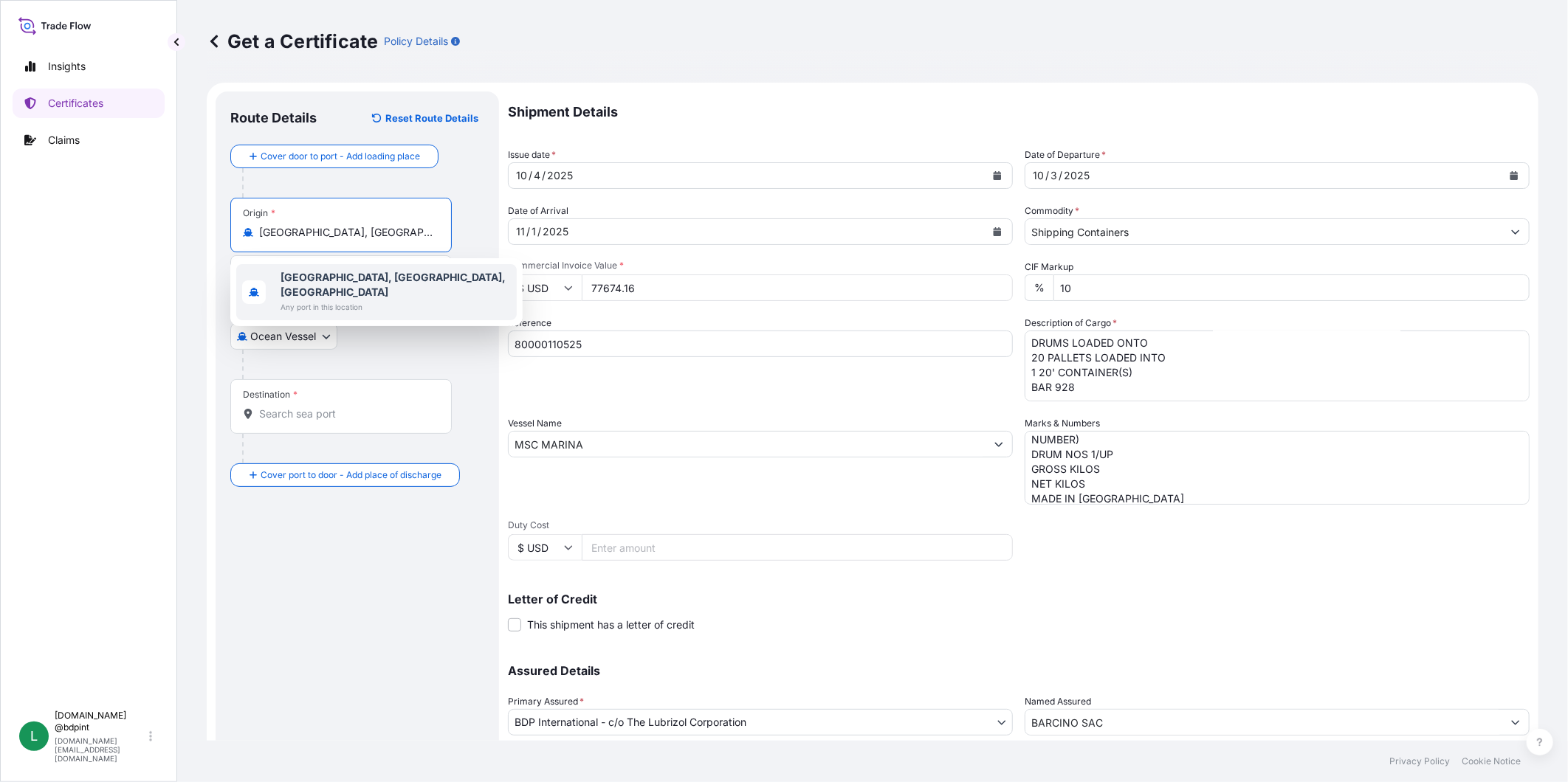
click at [336, 403] on div "Destination *" at bounding box center [341, 406] width 222 height 55
click at [336, 407] on input "Destination *" at bounding box center [346, 415] width 175 height 15
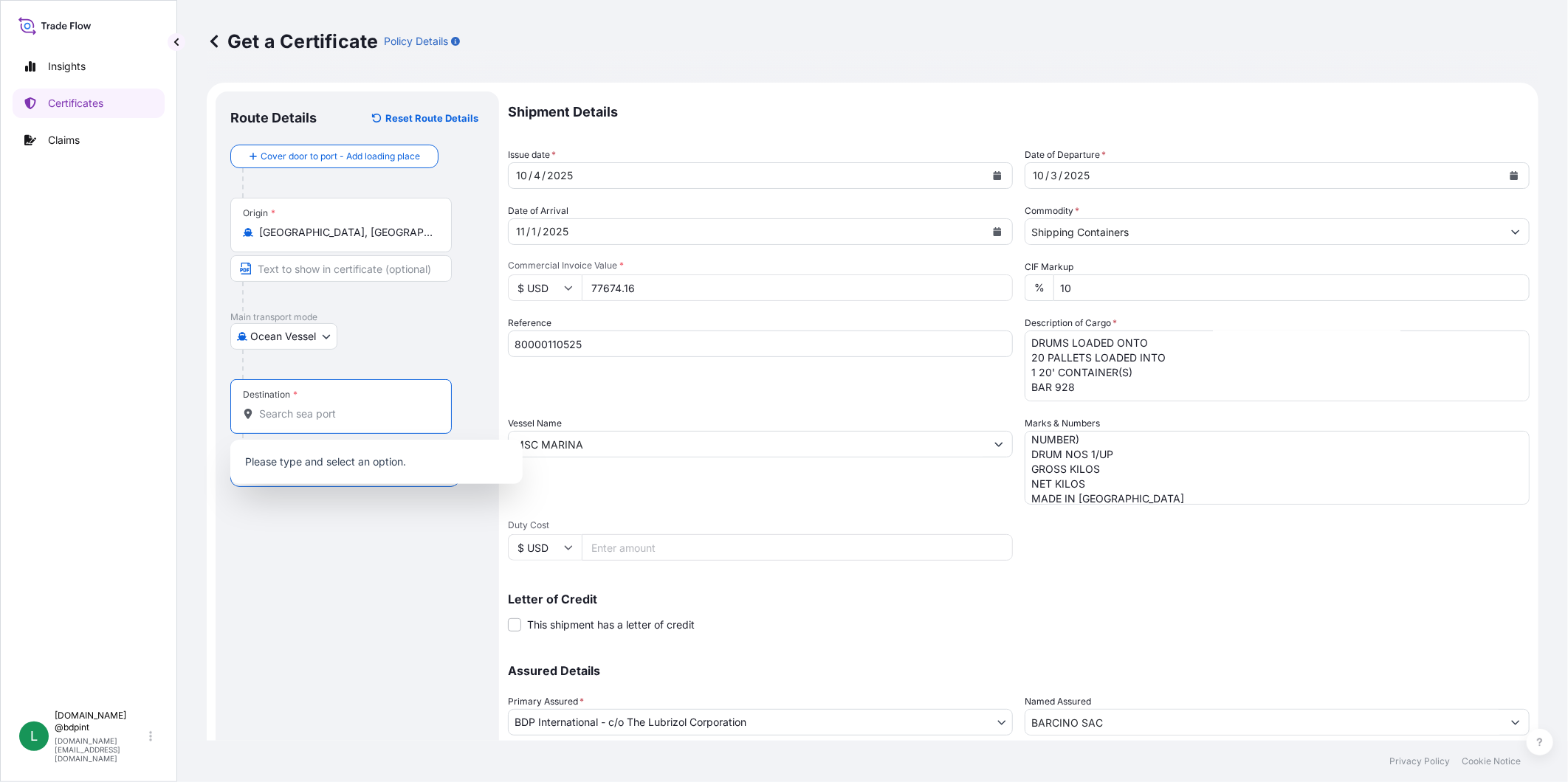
paste input "[GEOGRAPHIC_DATA], [GEOGRAPHIC_DATA]"
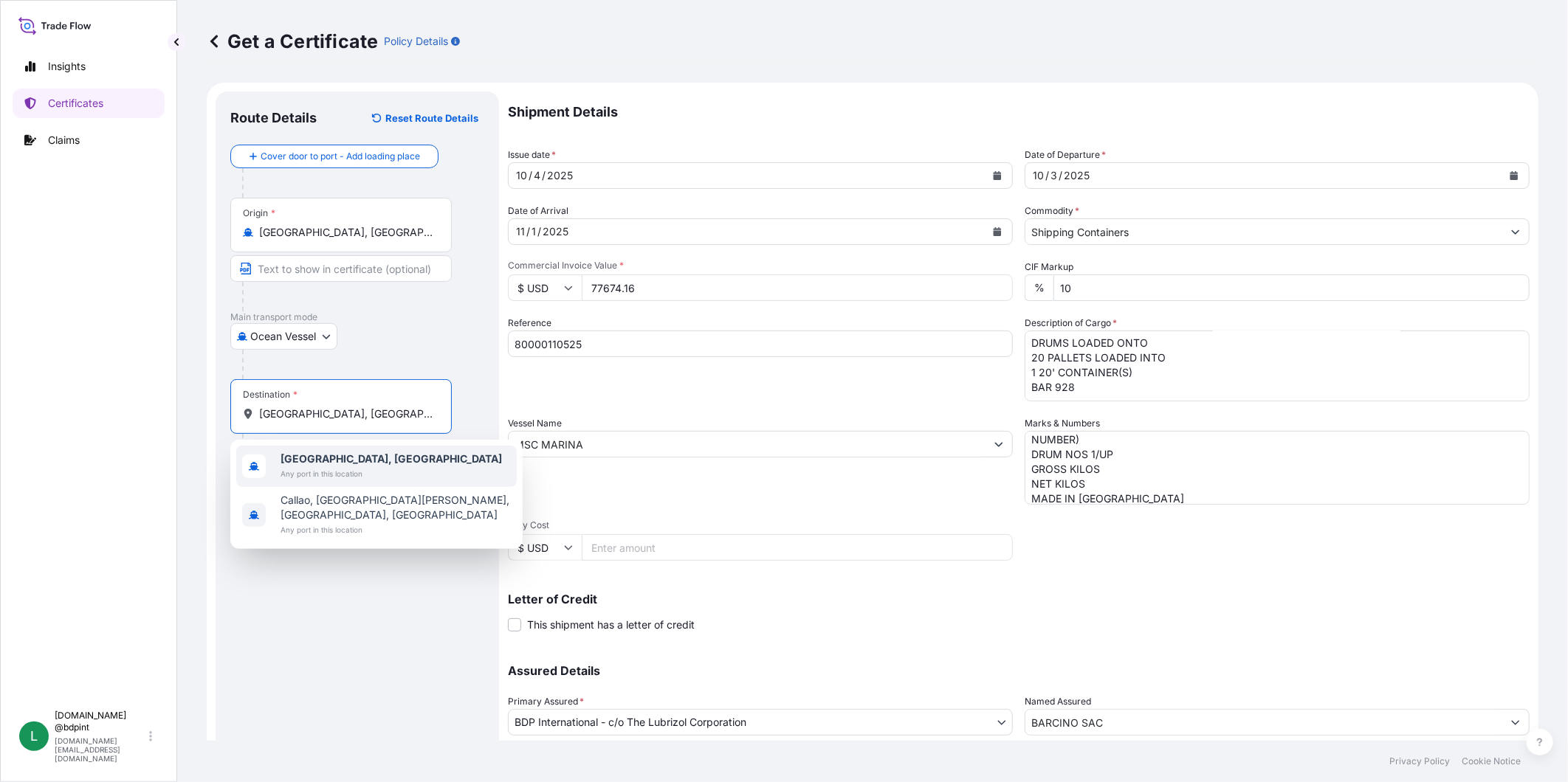
click at [346, 458] on span "[GEOGRAPHIC_DATA], [GEOGRAPHIC_DATA]" at bounding box center [391, 459] width 222 height 15
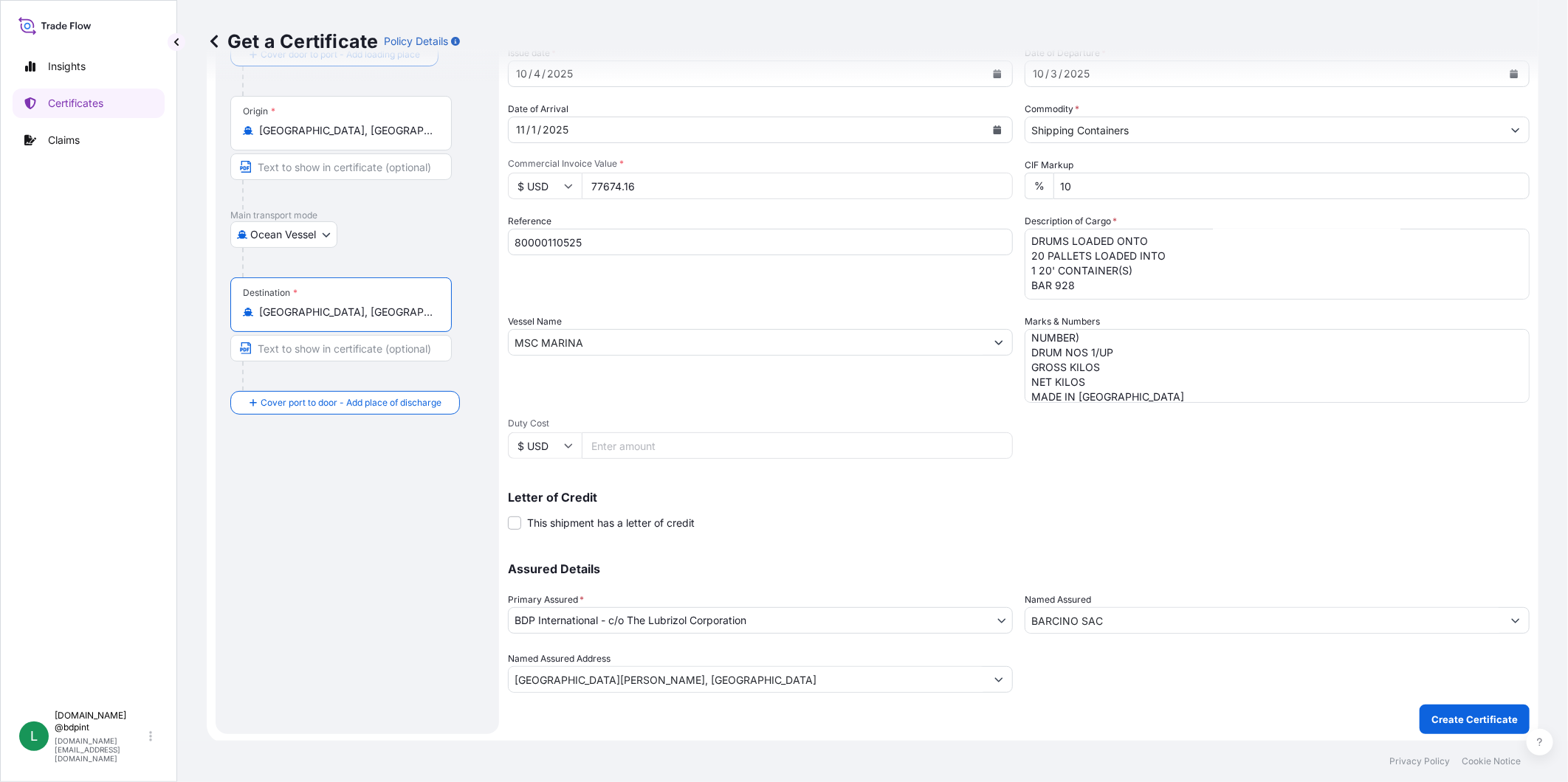
scroll to position [104, 0]
type input "[GEOGRAPHIC_DATA], [GEOGRAPHIC_DATA]"
click at [1446, 719] on p "Create Certificate" at bounding box center [1474, 718] width 86 height 15
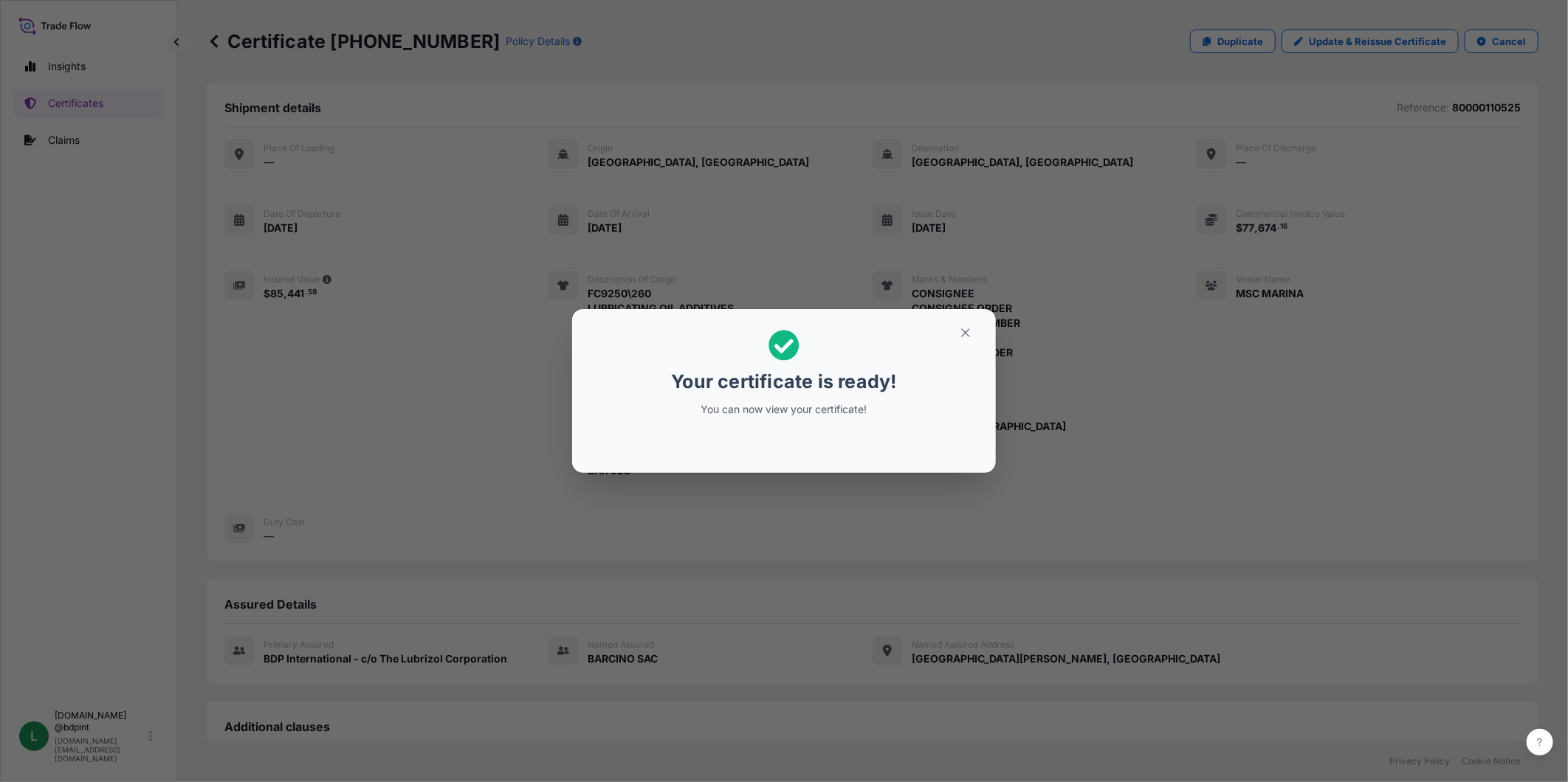
click at [1132, 409] on div "Your certificate is ready! You can now view your certificate!" at bounding box center [784, 391] width 1568 height 782
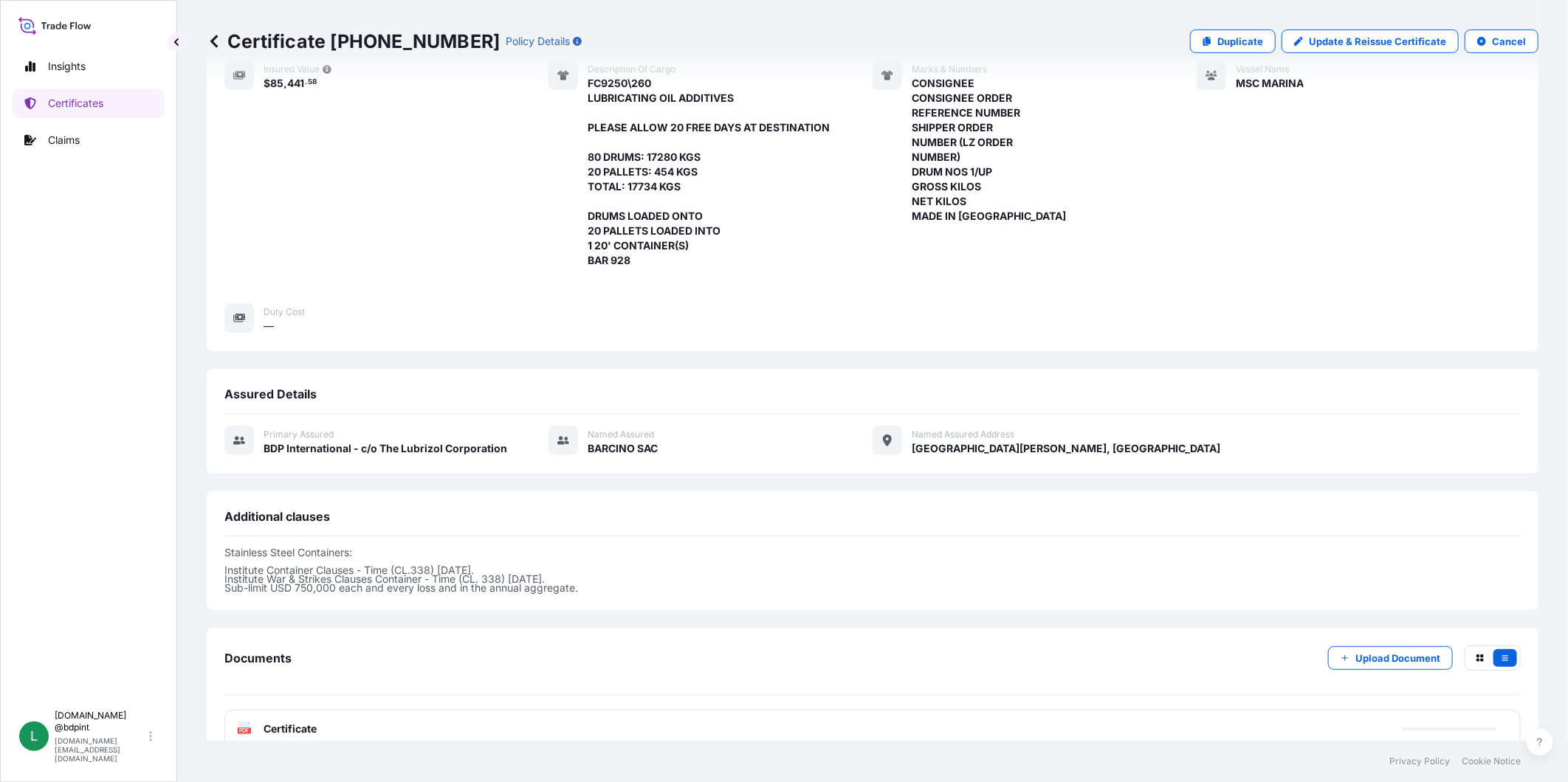
scroll to position [246, 0]
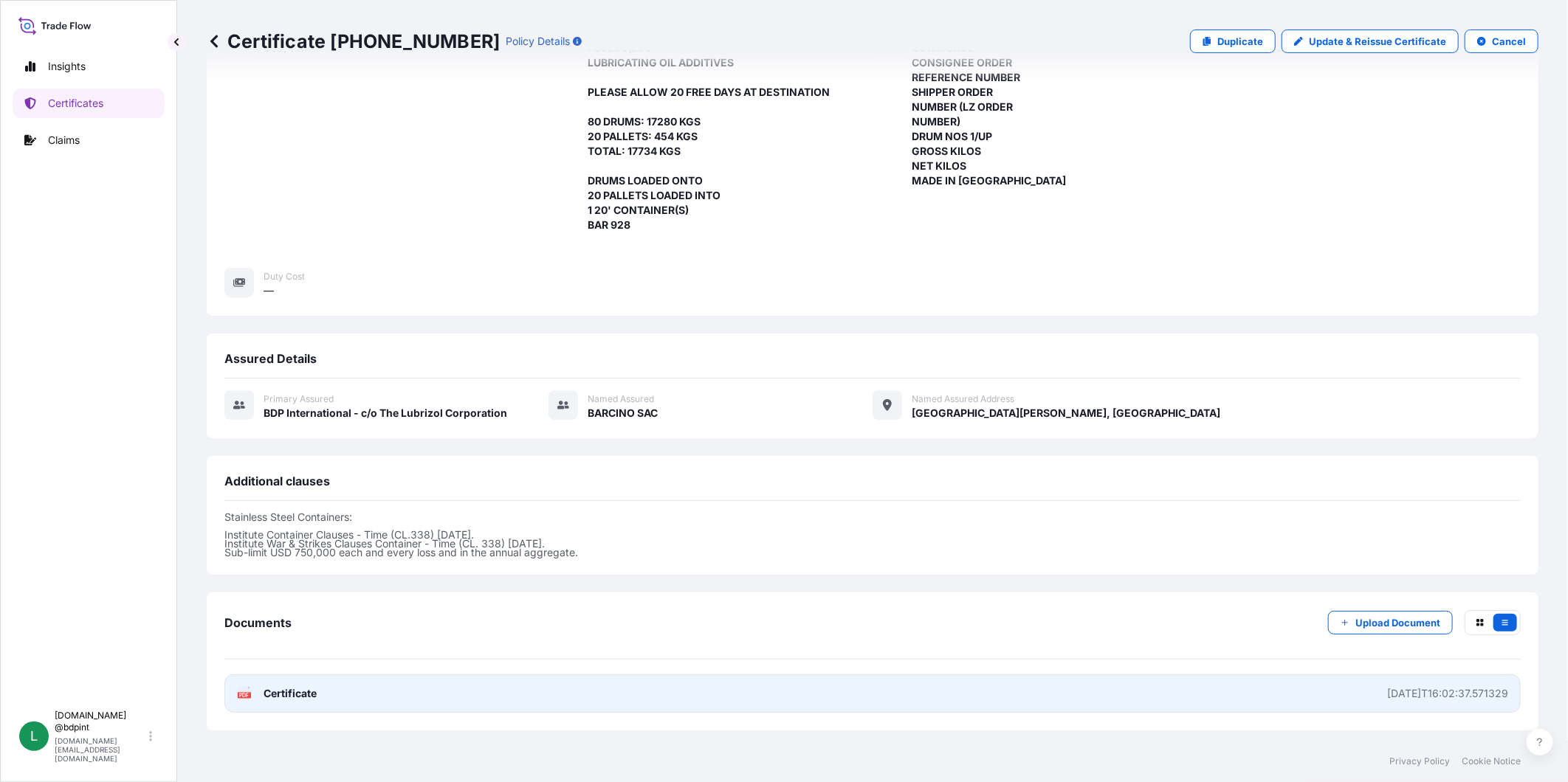
click at [408, 680] on link "PDF Certificate [DATE]T16:02:37.571329" at bounding box center [873, 694] width 1297 height 39
